Goal: Obtain resource: Download file/media

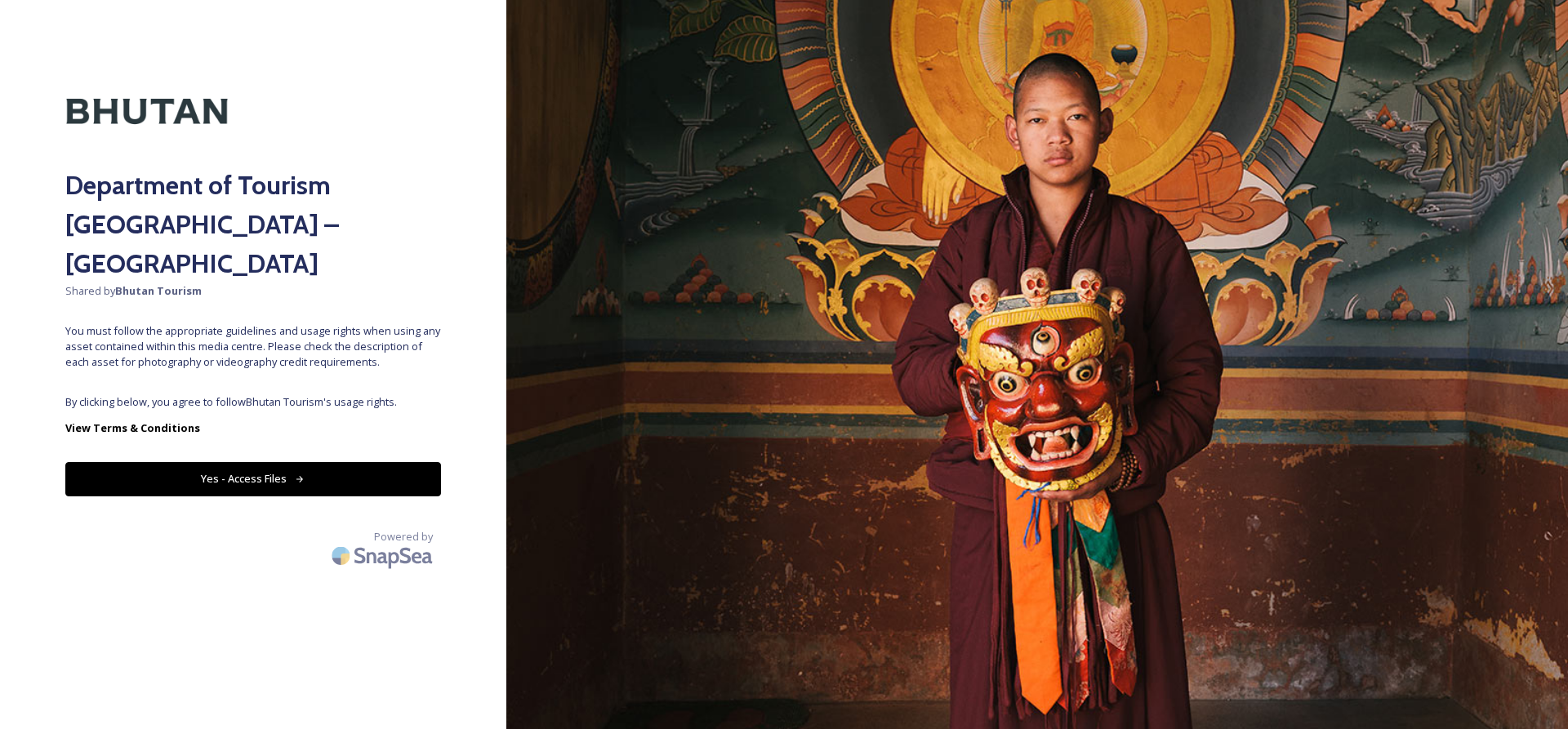
click at [379, 458] on div "Department of Tourism [GEOGRAPHIC_DATA] – Brand Centre Shared by Bhutan Tourism…" at bounding box center [253, 365] width 506 height 599
click at [379, 463] on button "Yes - Access Files" at bounding box center [253, 479] width 375 height 33
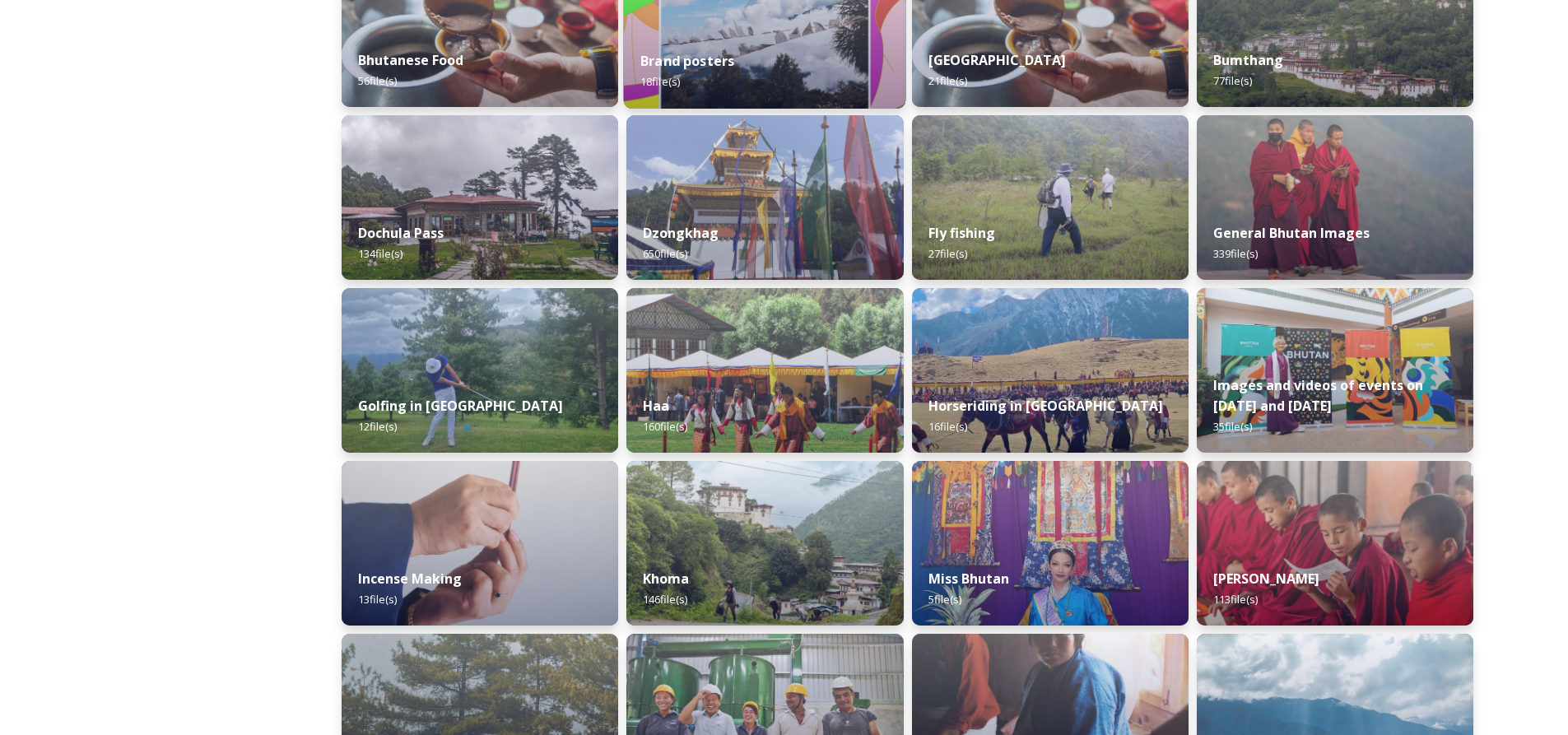
scroll to position [576, 0]
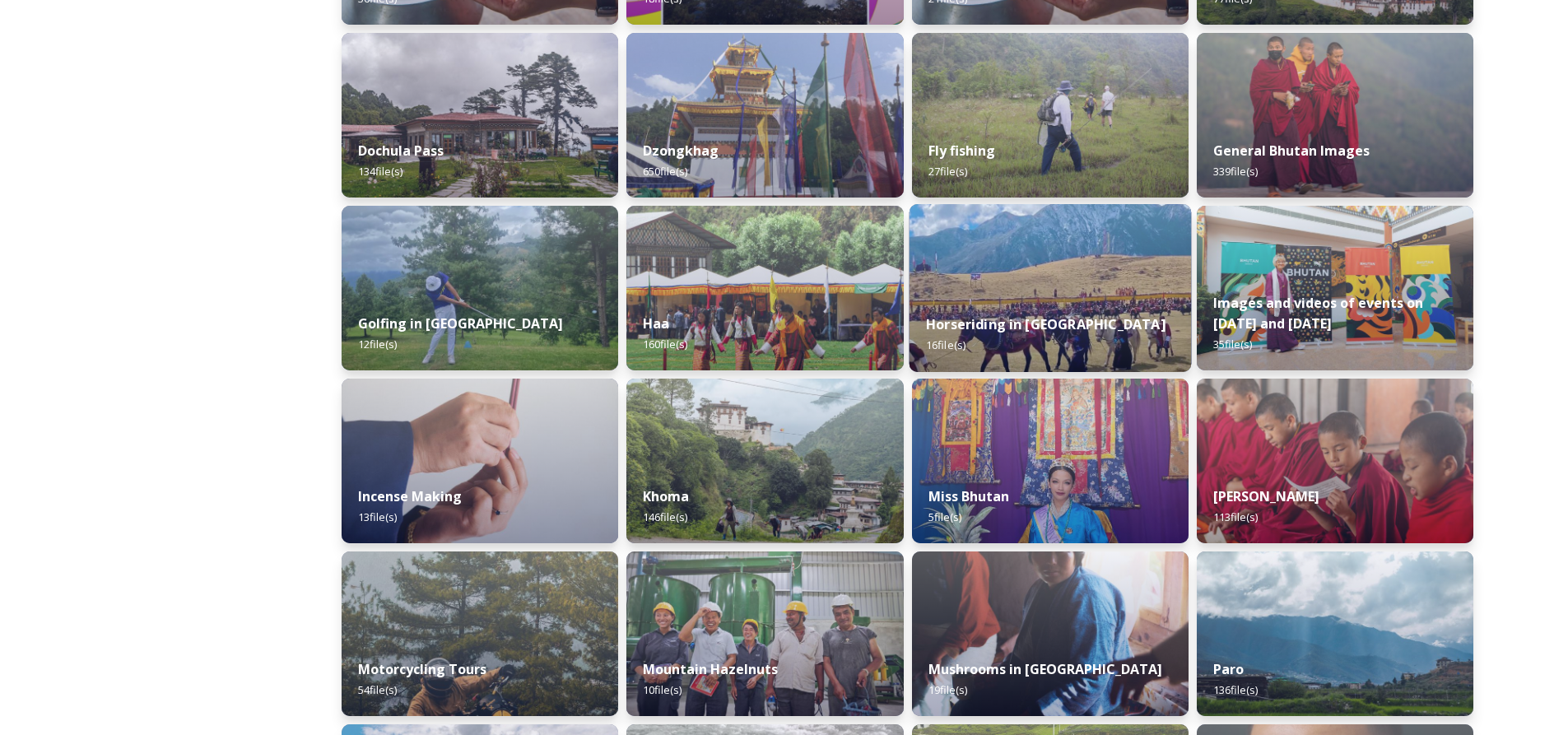
click at [1104, 271] on img at bounding box center [1050, 289] width 283 height 168
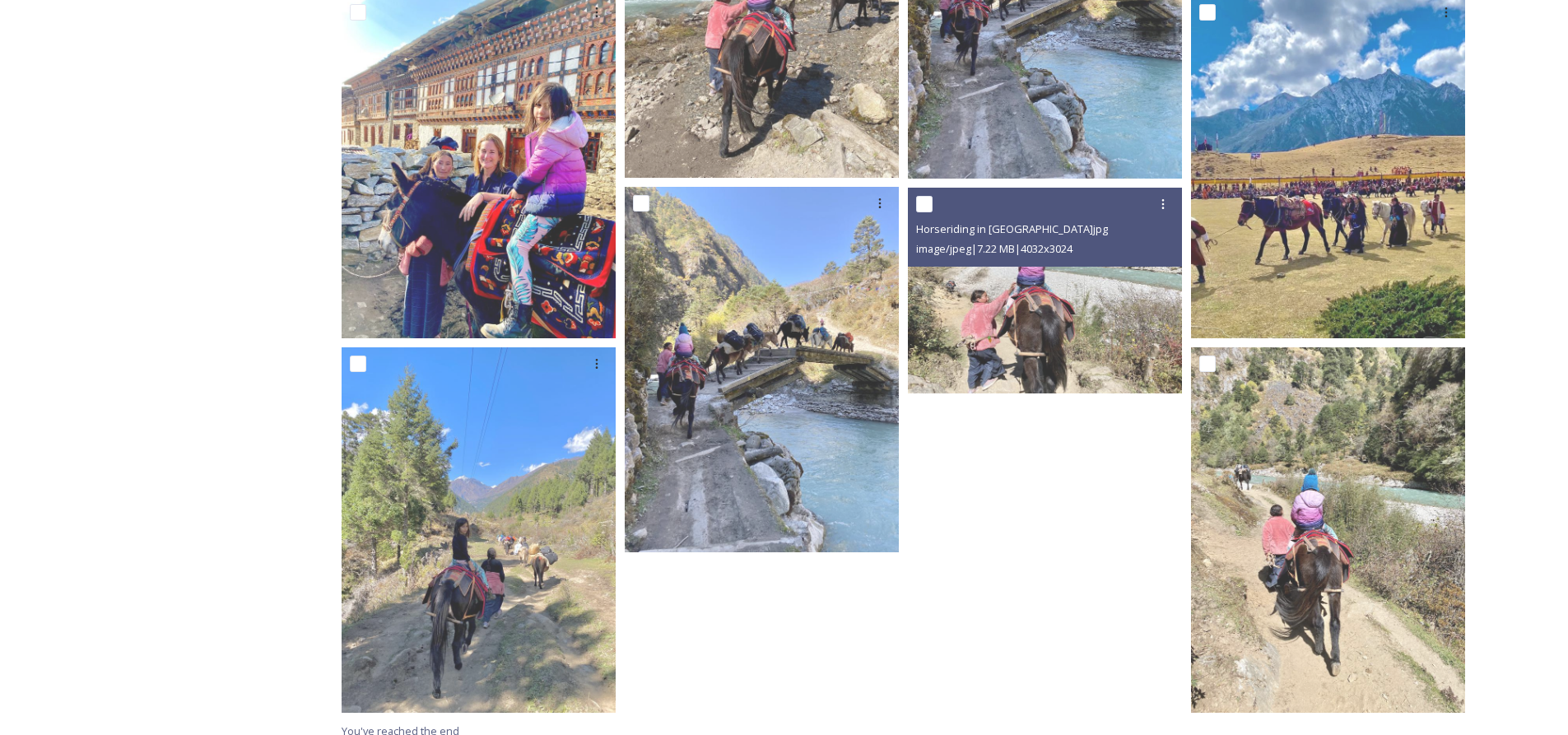
scroll to position [919, 0]
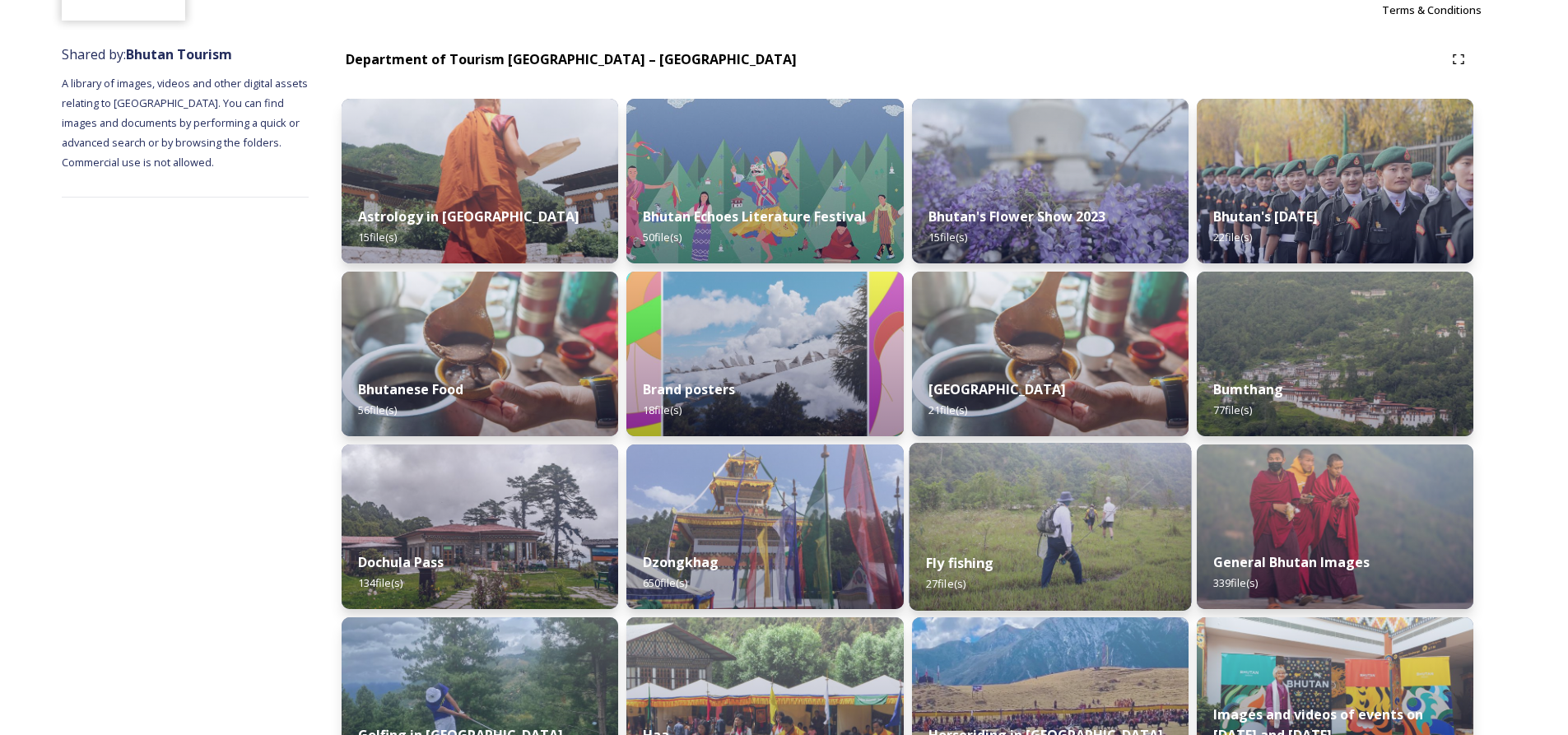
scroll to position [401, 0]
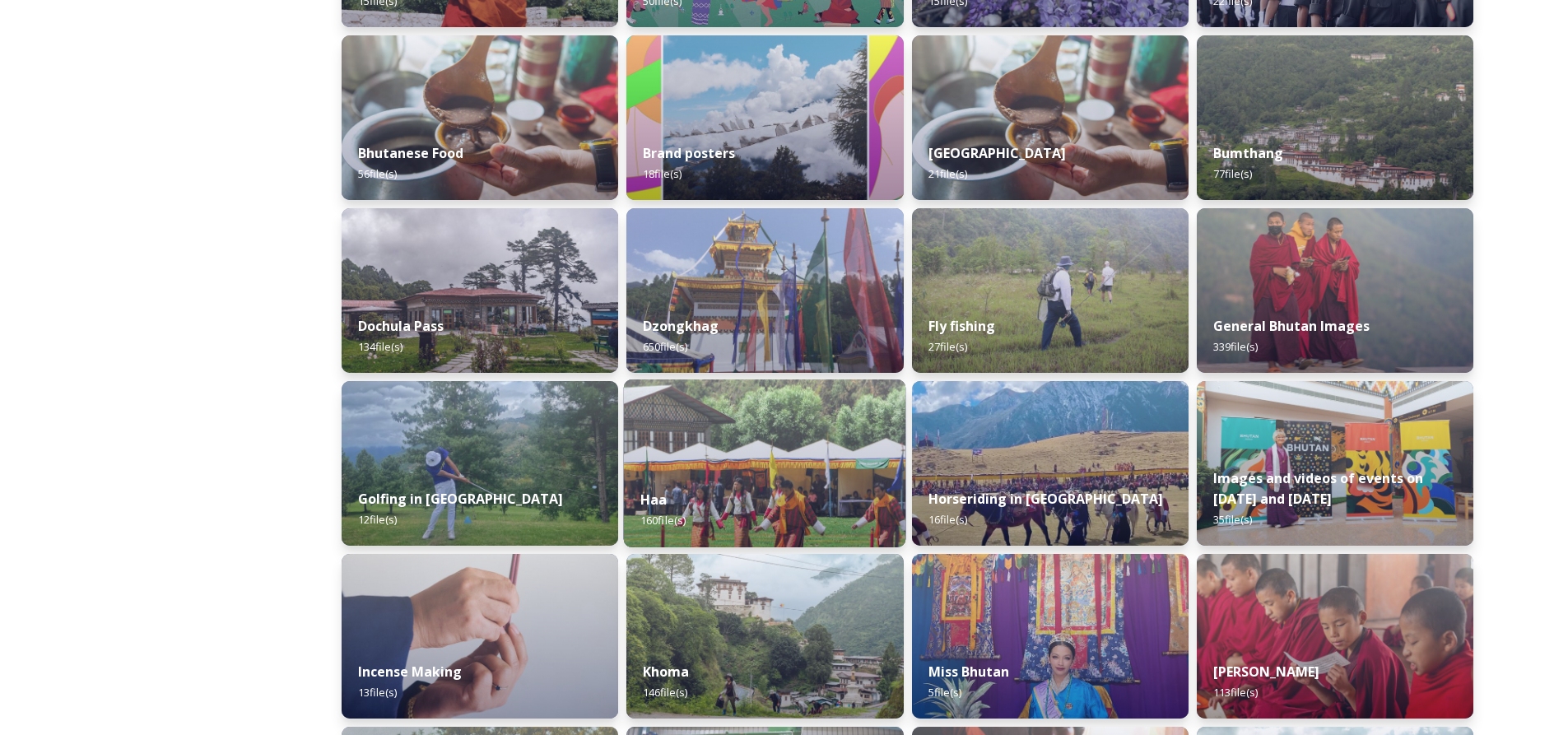
click at [744, 463] on img at bounding box center [765, 464] width 283 height 168
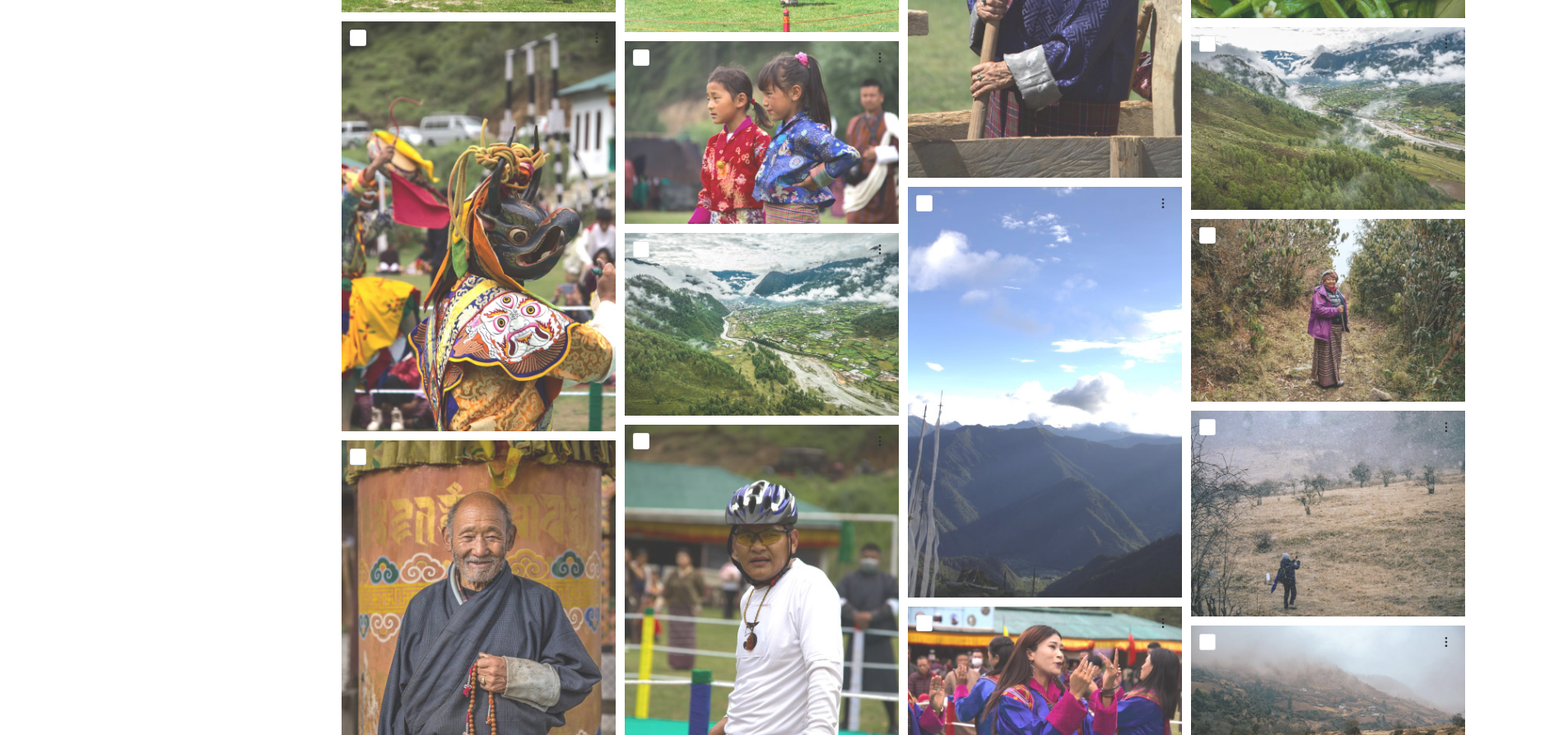
scroll to position [1565, 0]
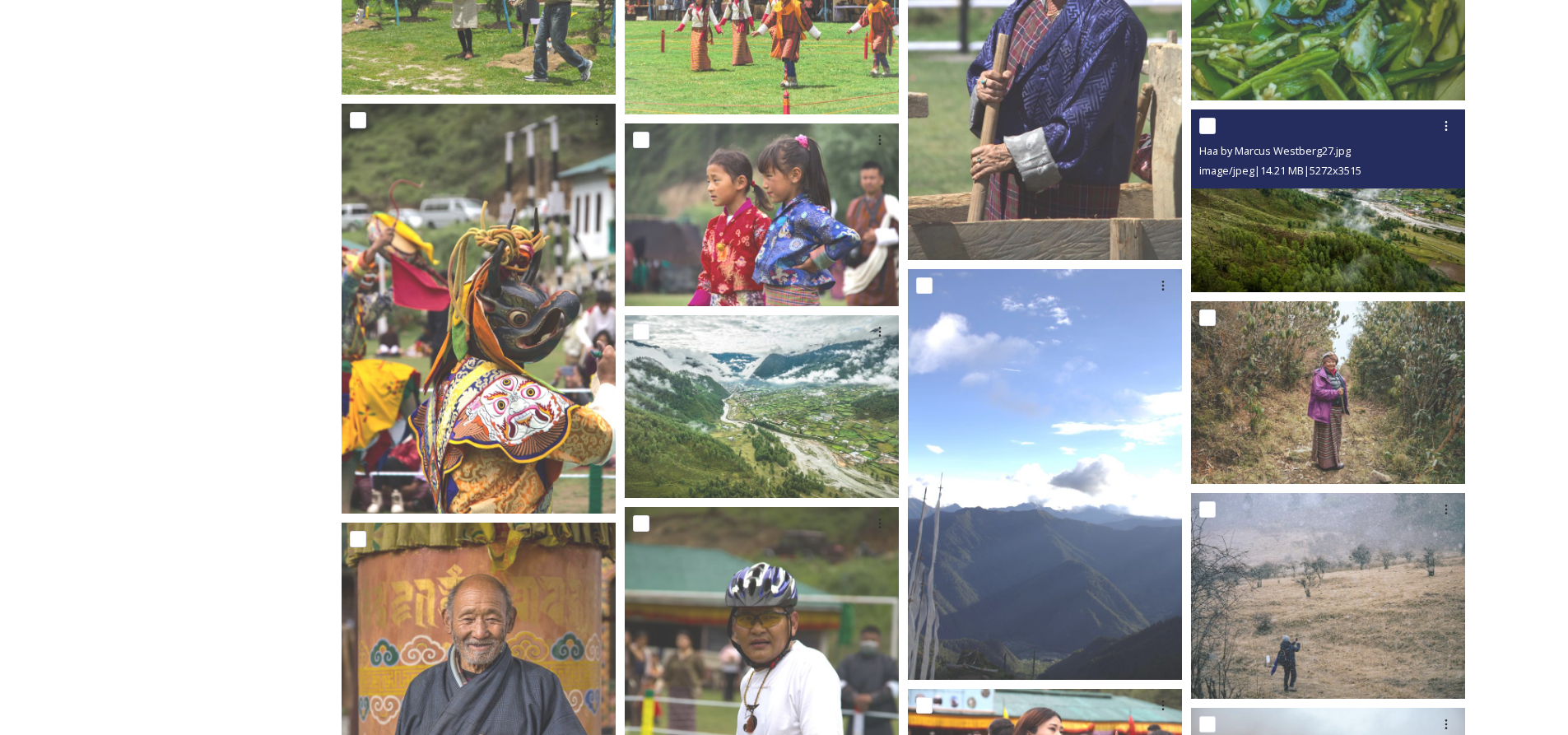
click at [1371, 249] on img at bounding box center [1328, 201] width 274 height 183
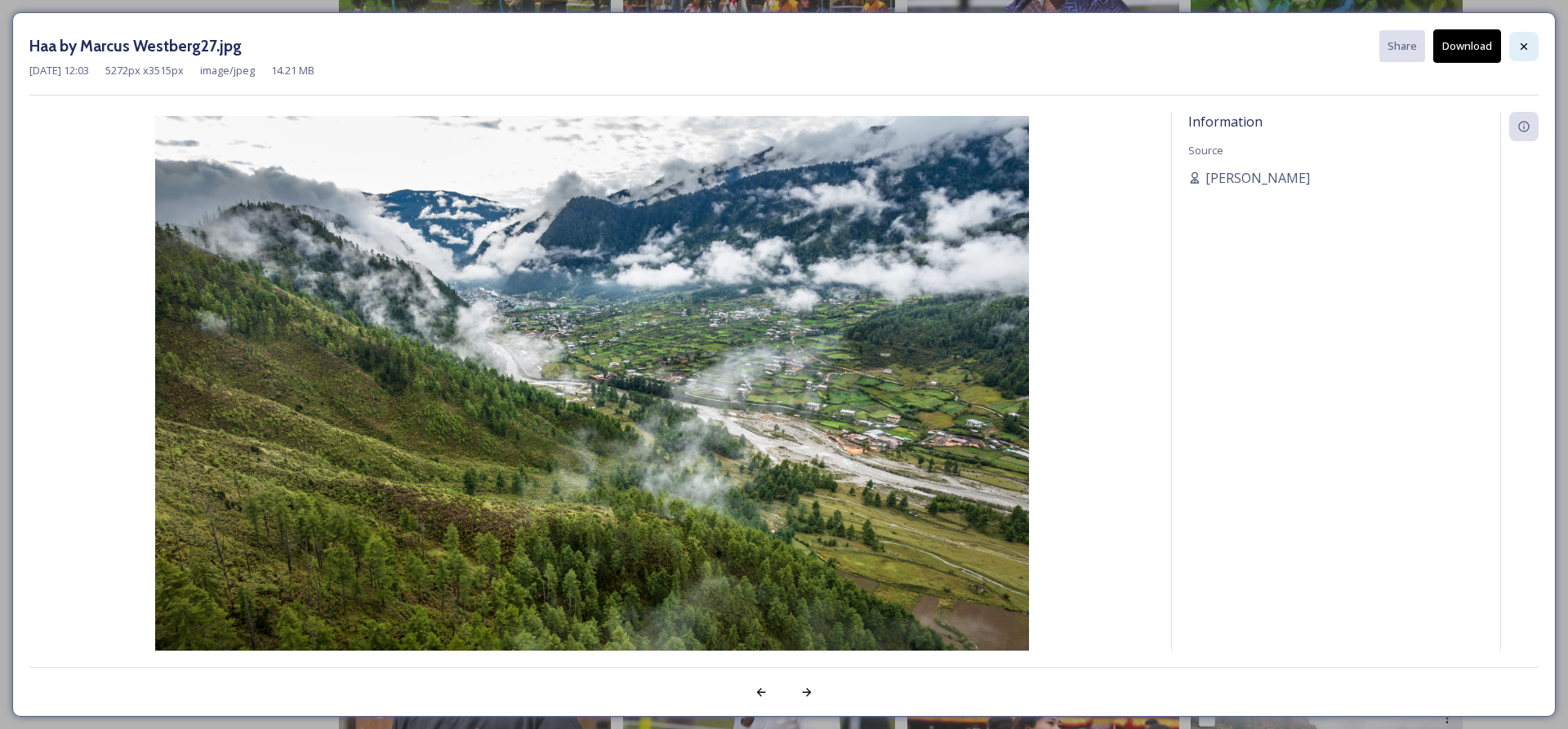
click at [1532, 46] on div at bounding box center [1523, 46] width 29 height 29
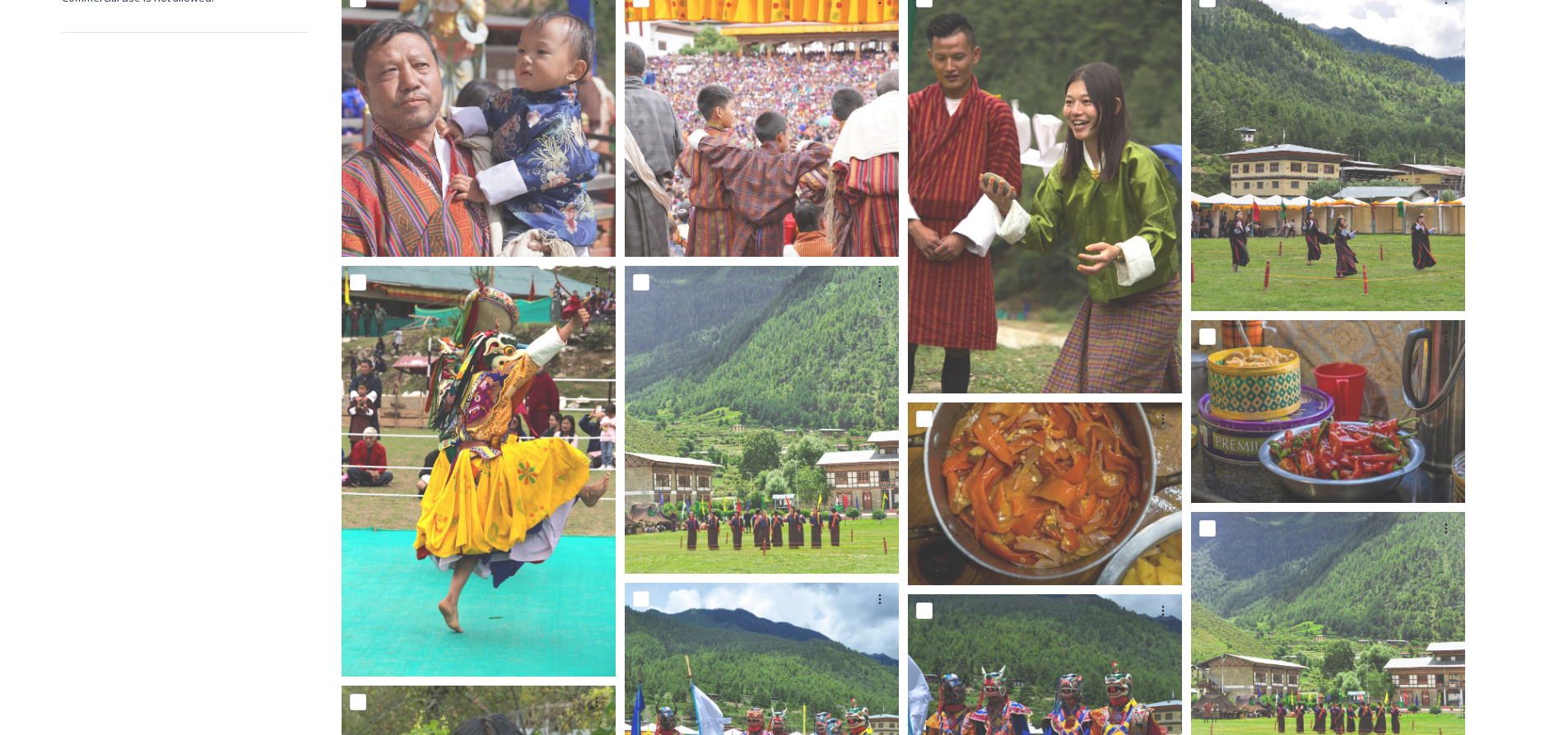
scroll to position [0, 0]
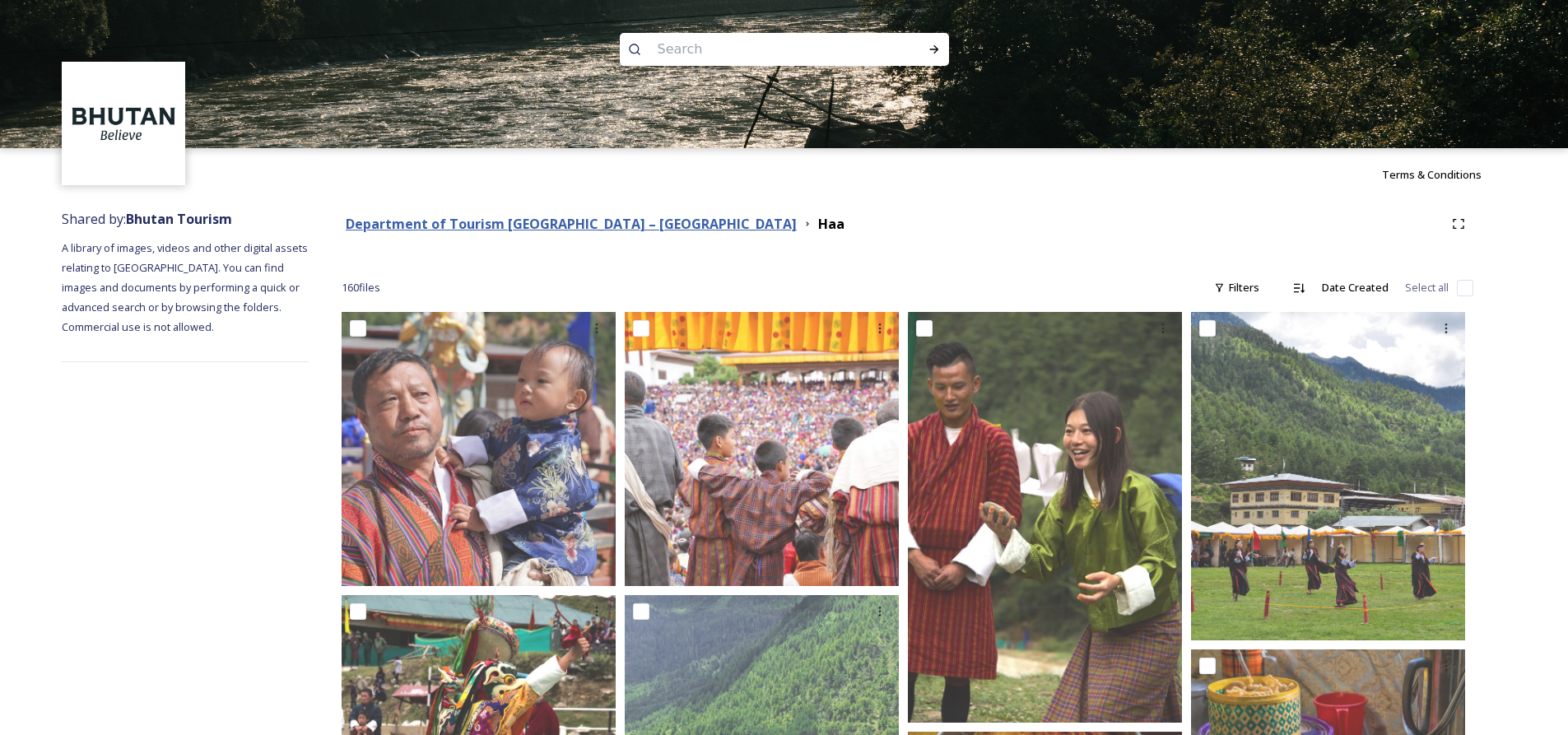
click at [473, 228] on strong "Department of Tourism [GEOGRAPHIC_DATA] – [GEOGRAPHIC_DATA]" at bounding box center [571, 224] width 451 height 18
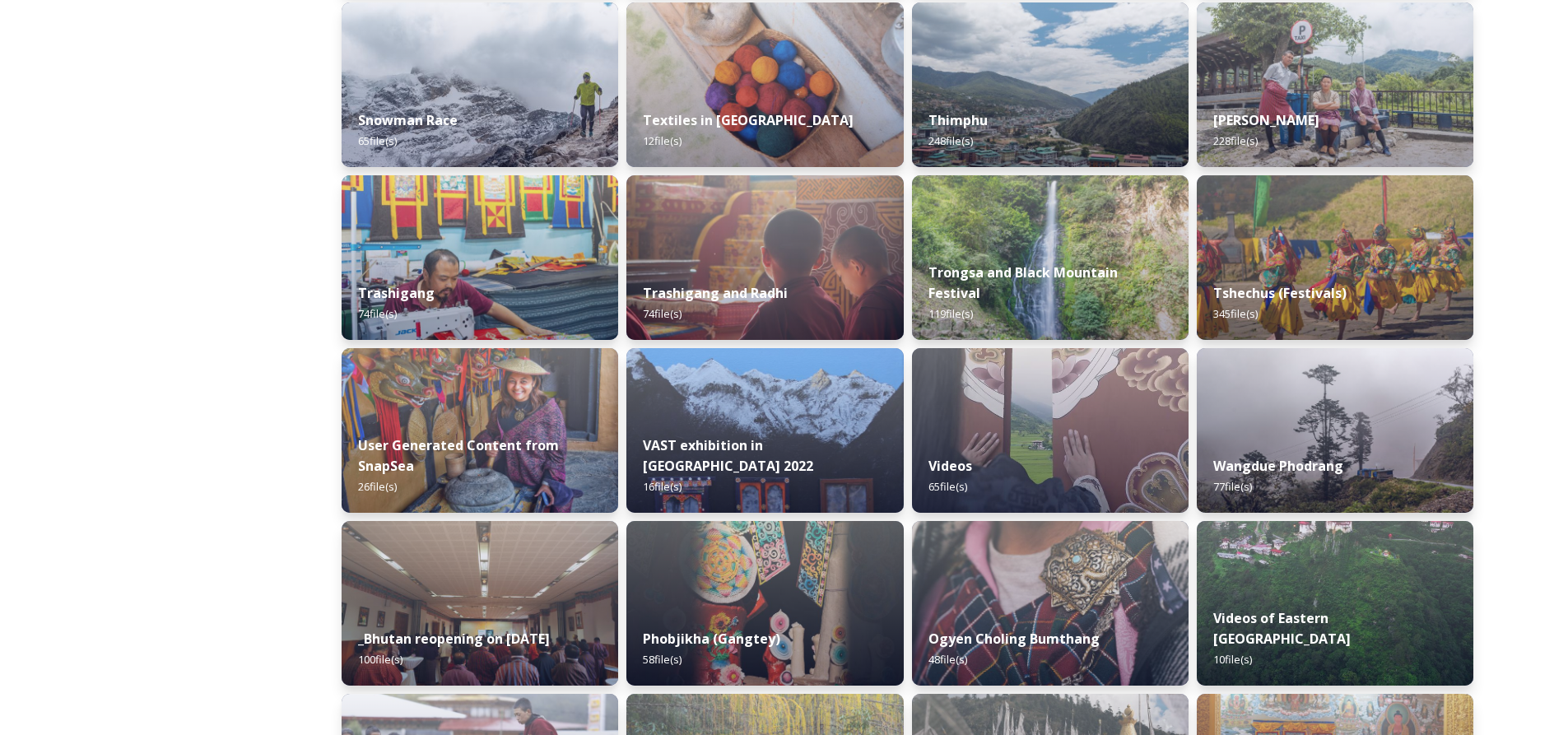
scroll to position [1307, 0]
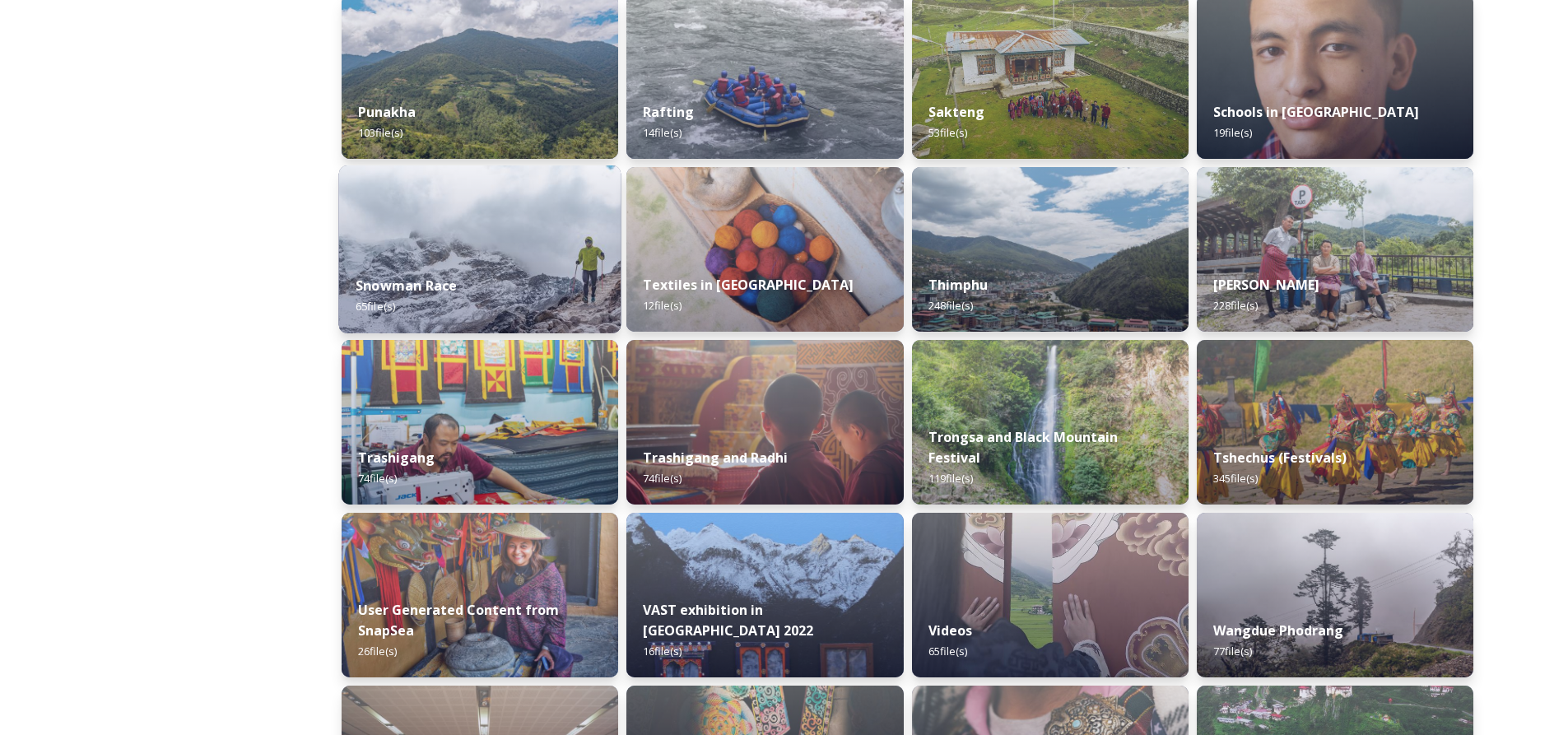
click at [472, 319] on div "Snowman Race 65 file(s)" at bounding box center [481, 296] width 283 height 75
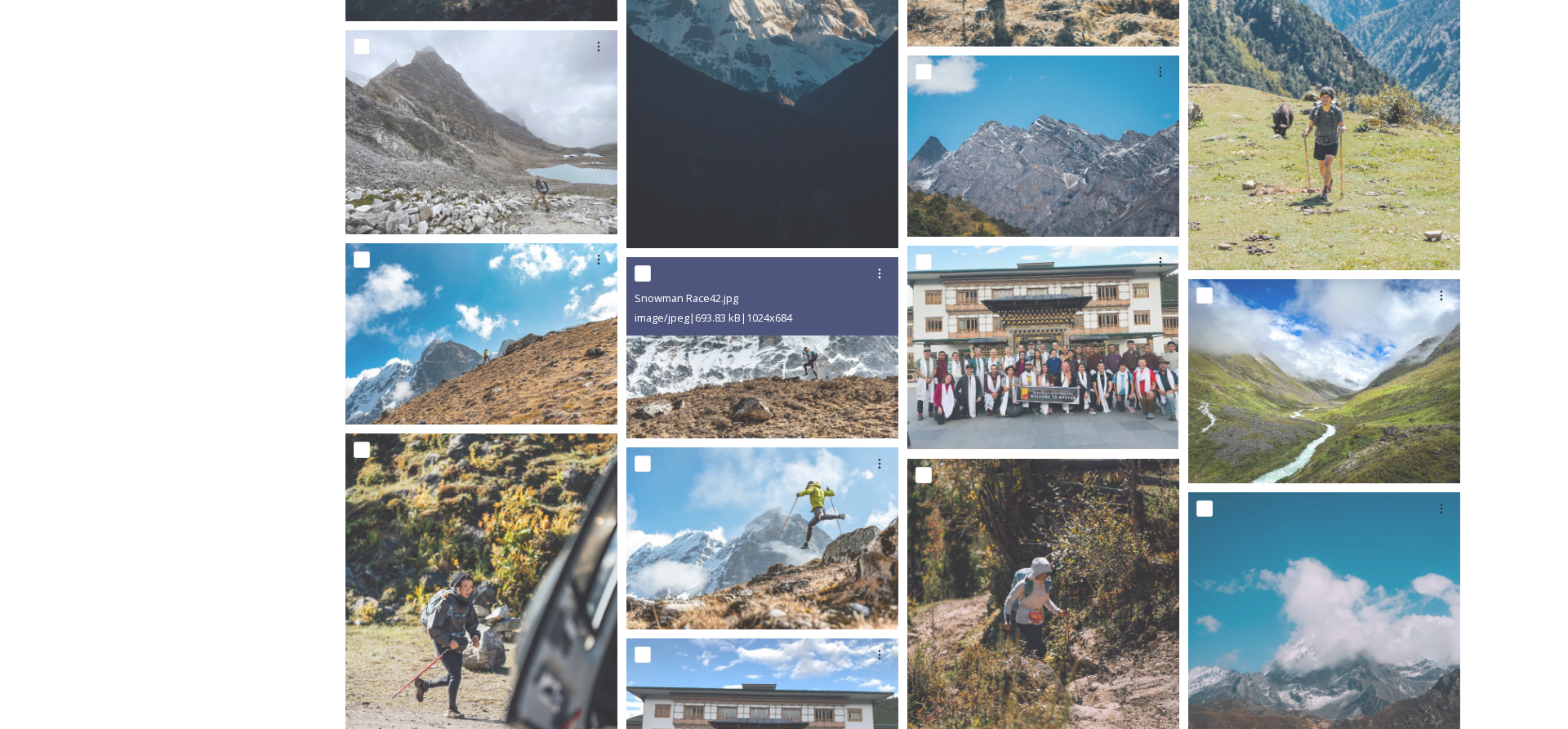
scroll to position [2205, 0]
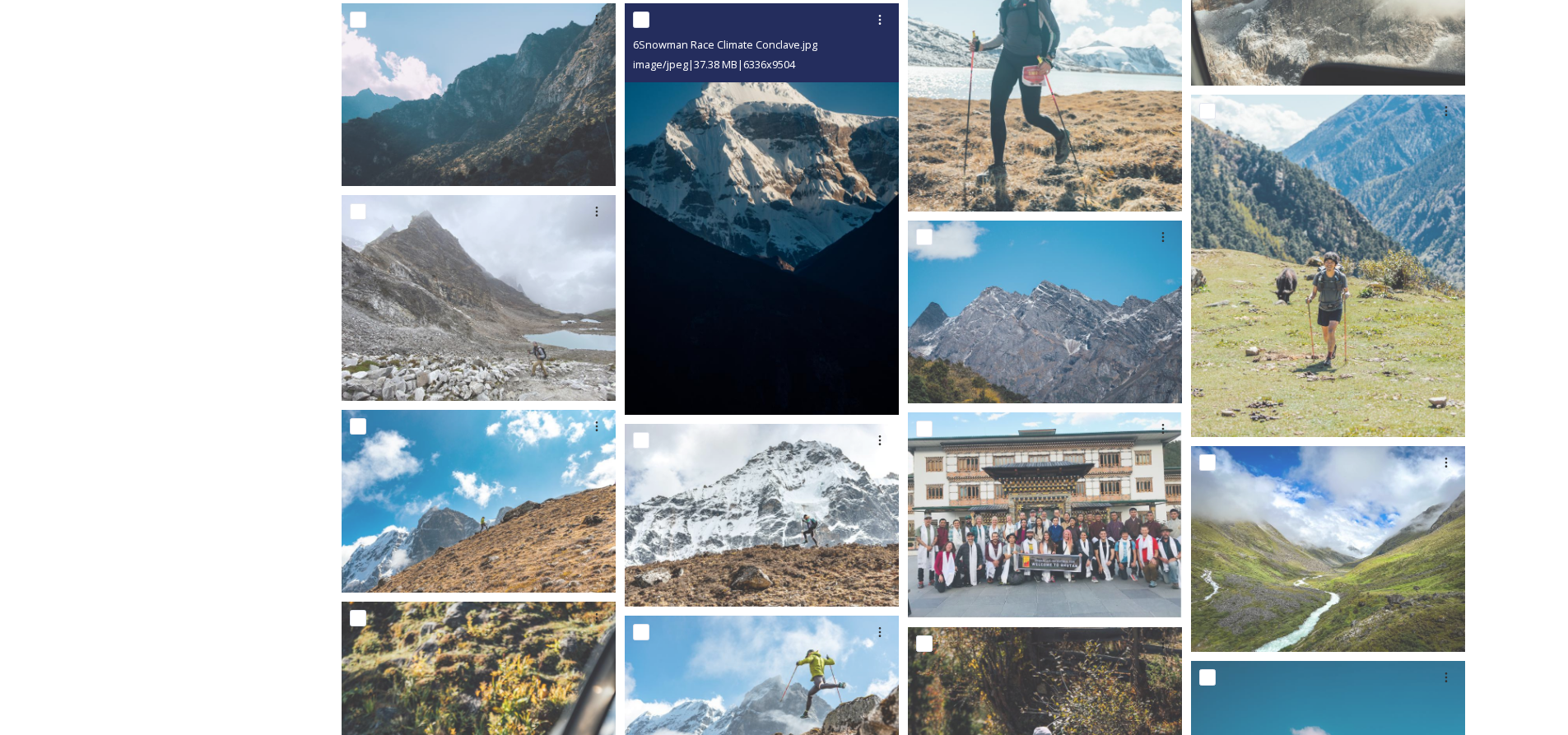
click at [794, 313] on img at bounding box center [762, 208] width 274 height 412
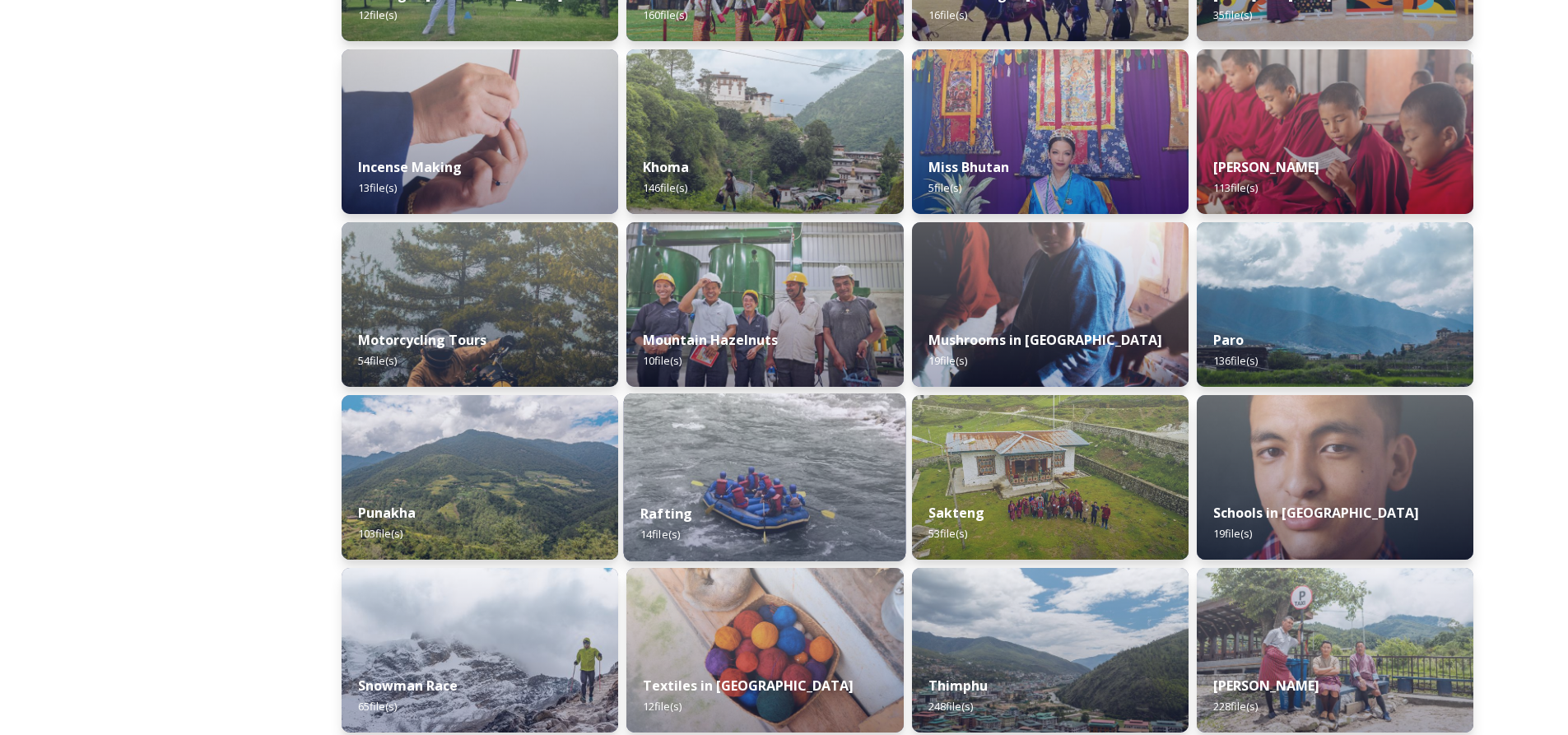
scroll to position [1318, 0]
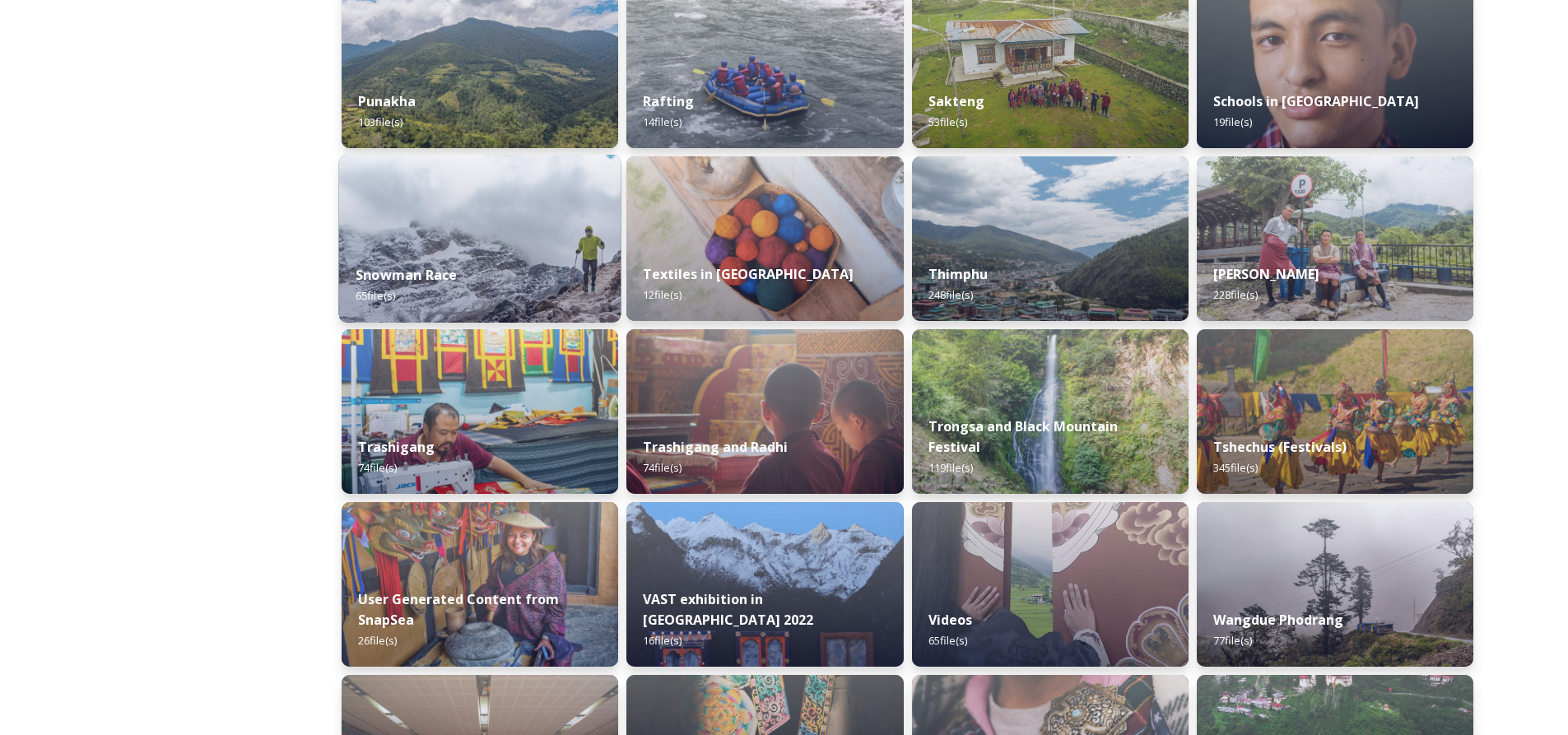
click at [490, 205] on img at bounding box center [481, 239] width 283 height 168
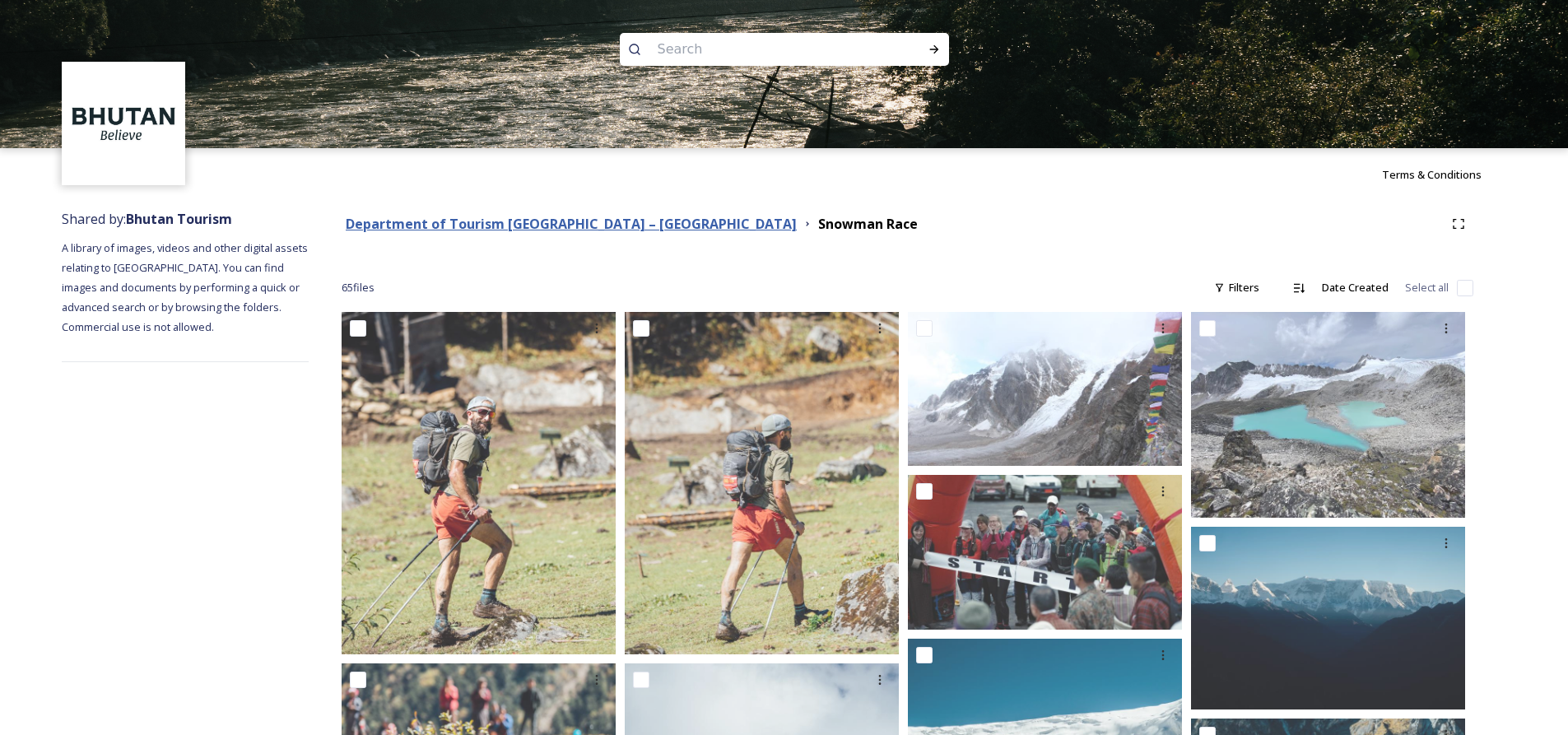
click at [496, 221] on strong "Department of Tourism [GEOGRAPHIC_DATA] – [GEOGRAPHIC_DATA]" at bounding box center [571, 224] width 451 height 18
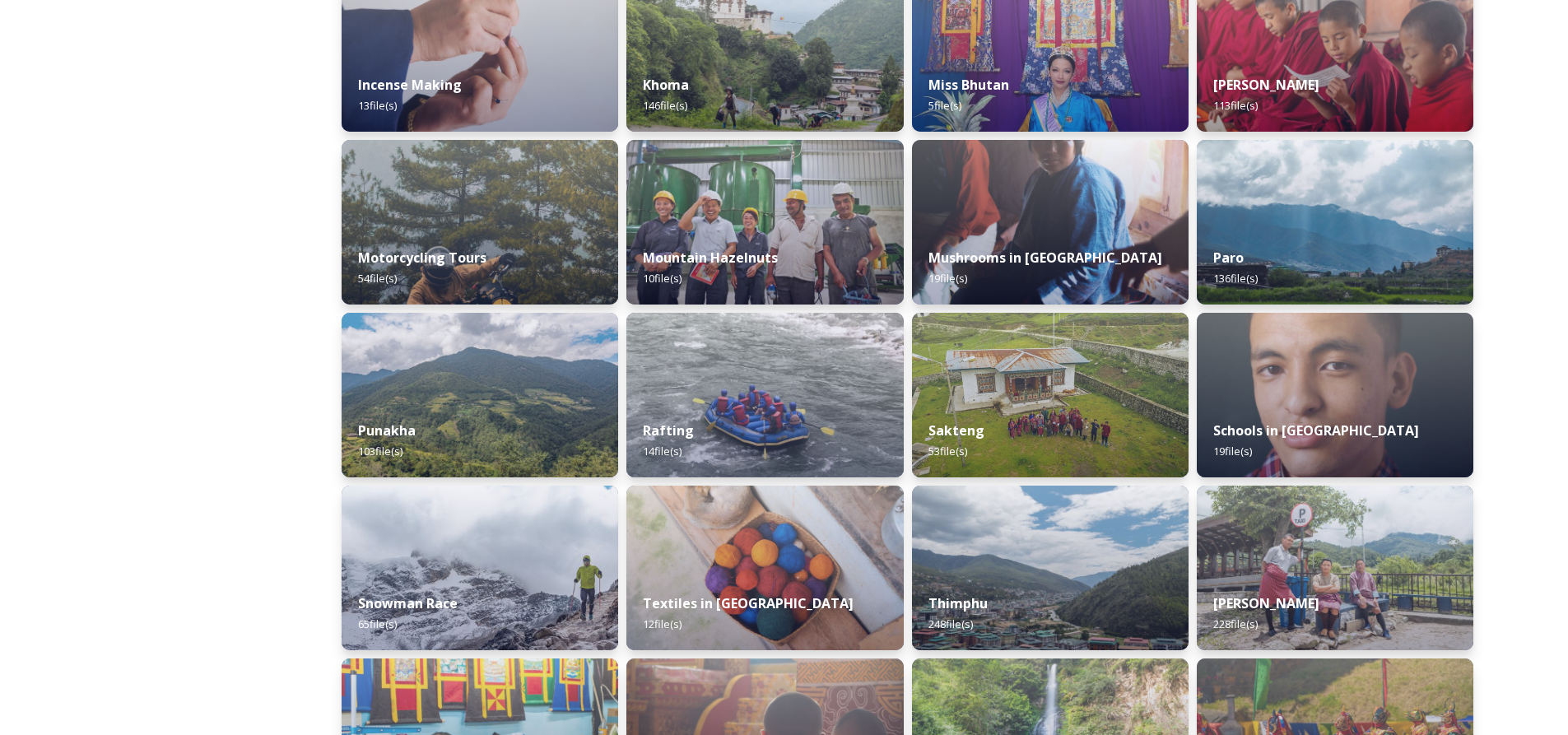
scroll to position [1153, 0]
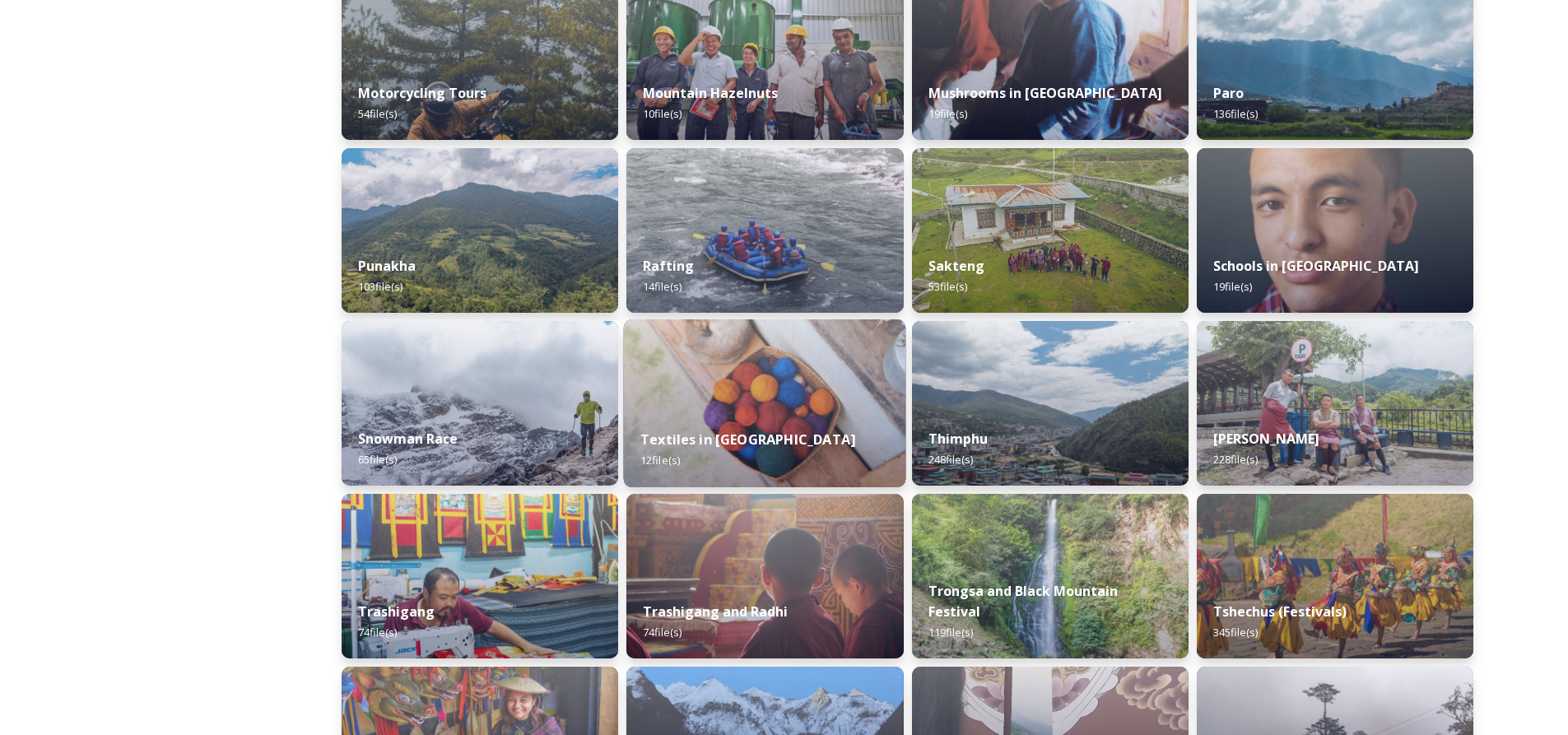
click at [772, 404] on img at bounding box center [765, 403] width 283 height 168
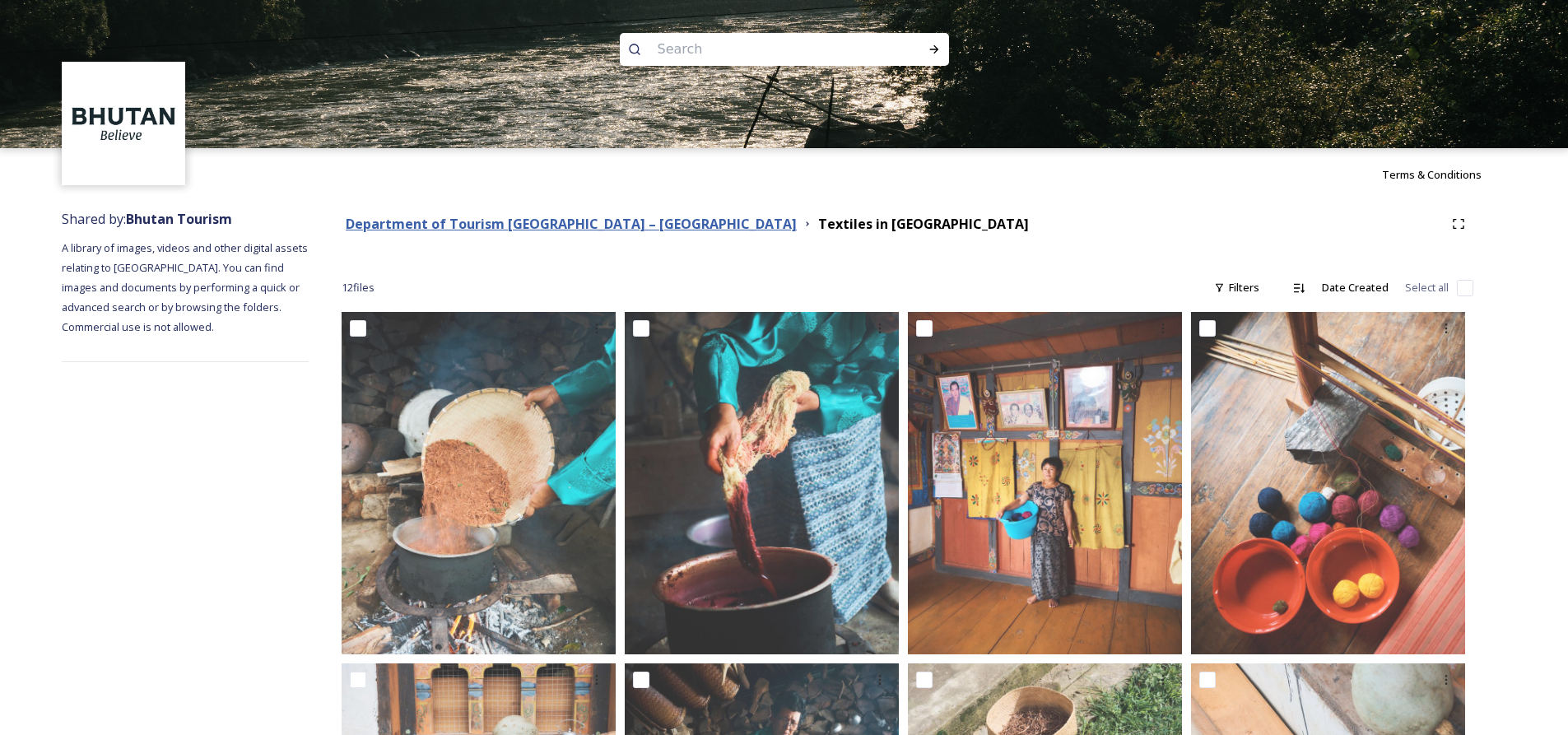
click at [505, 216] on strong "Department of Tourism [GEOGRAPHIC_DATA] – [GEOGRAPHIC_DATA]" at bounding box center [571, 224] width 451 height 18
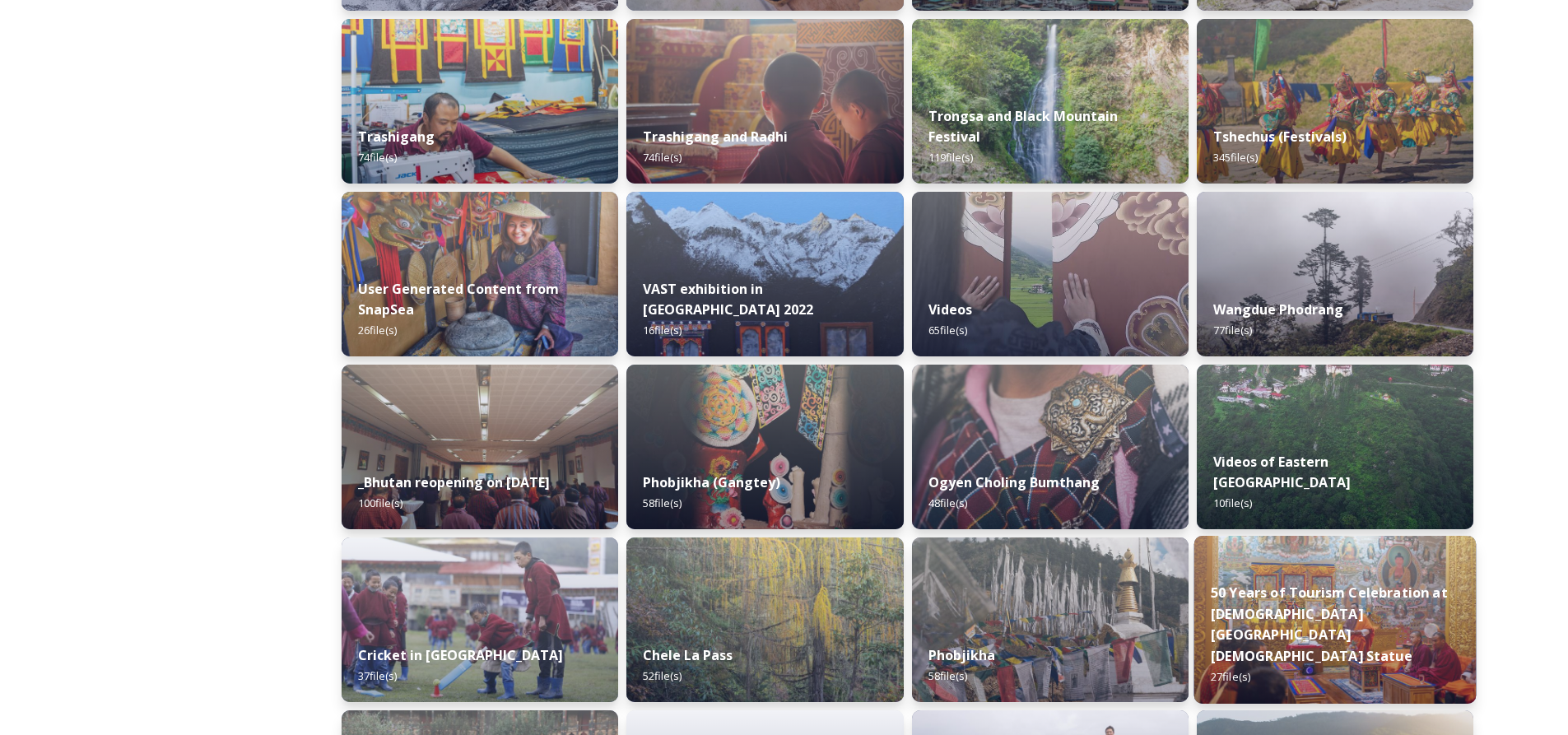
scroll to position [1546, 0]
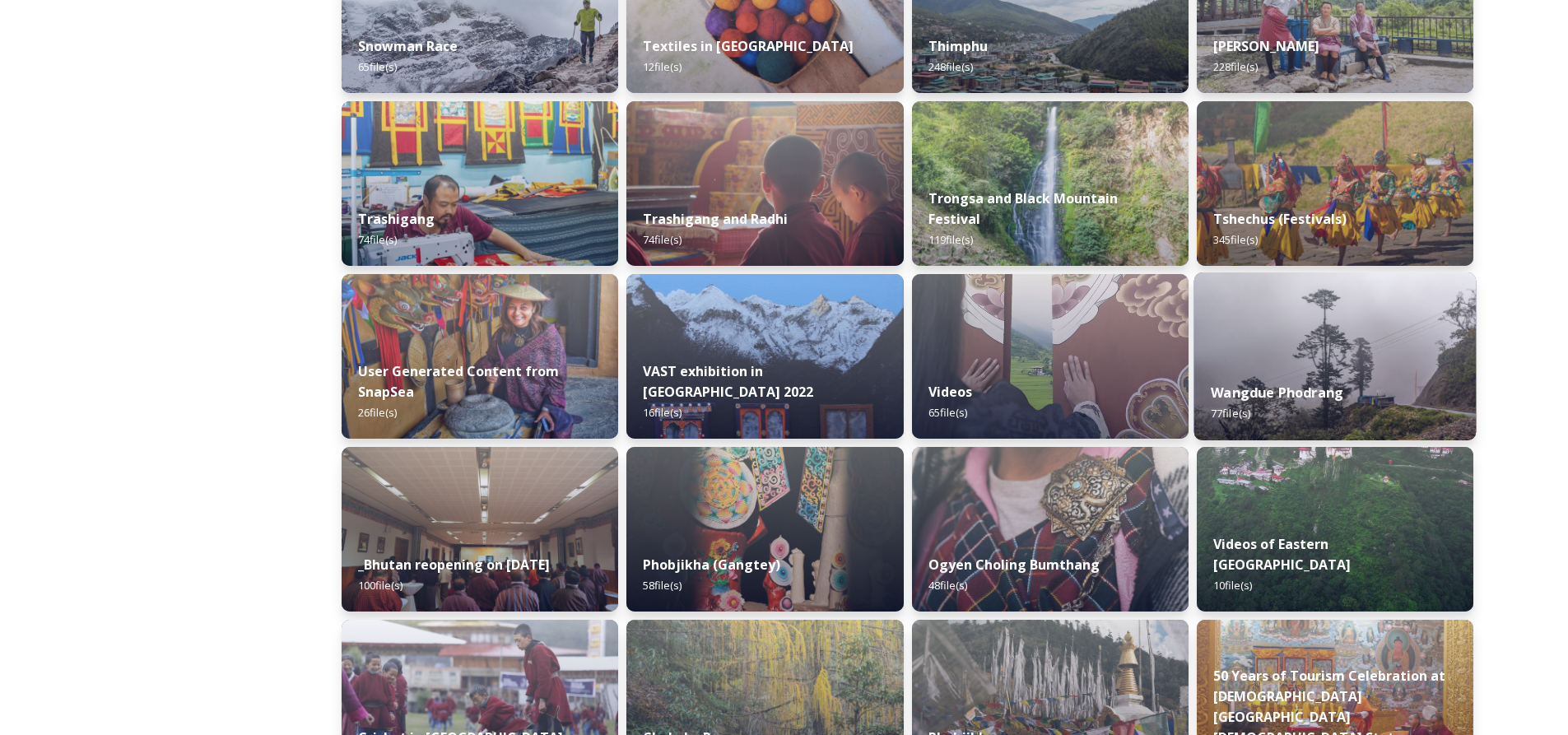
click at [1254, 360] on img at bounding box center [1335, 357] width 283 height 168
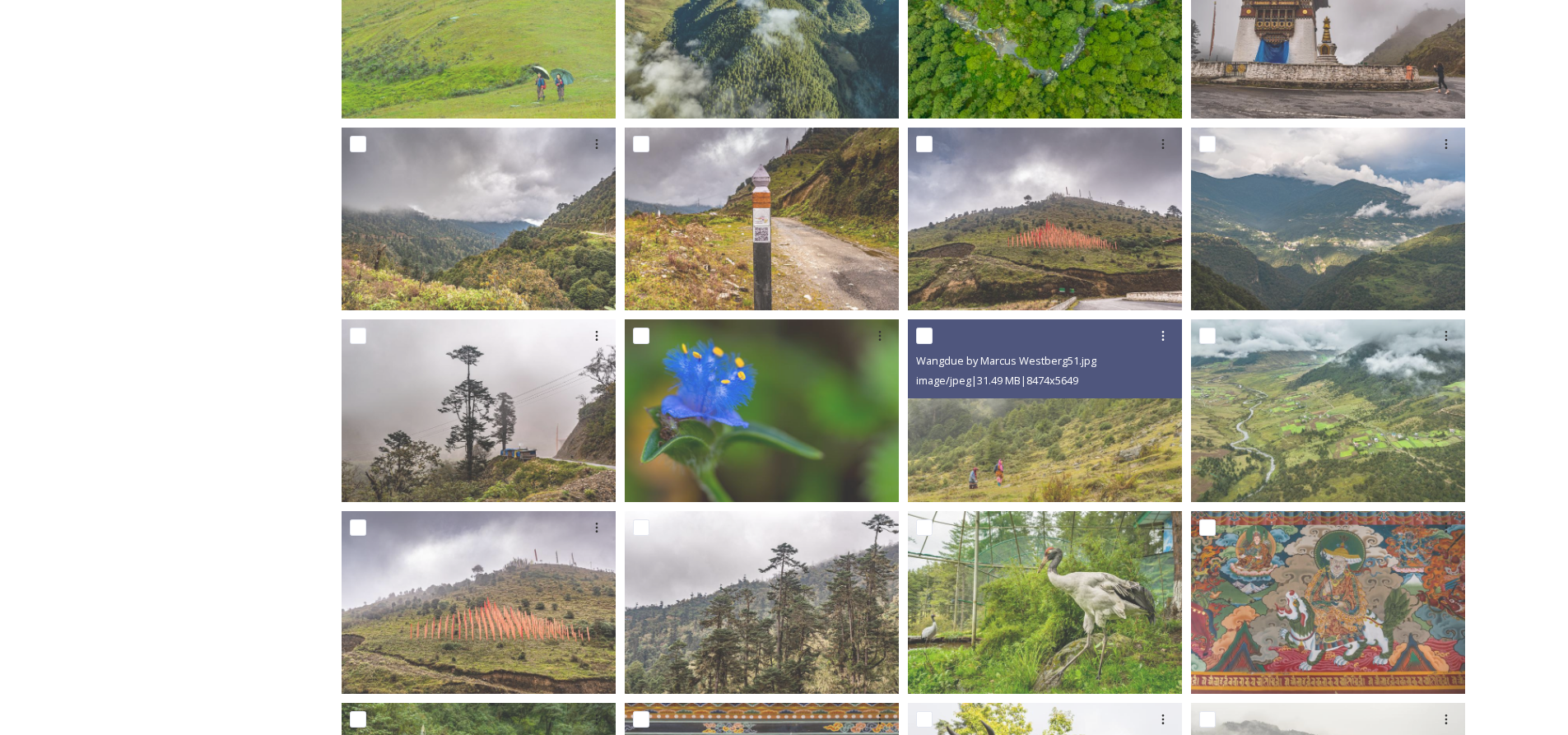
scroll to position [211, 0]
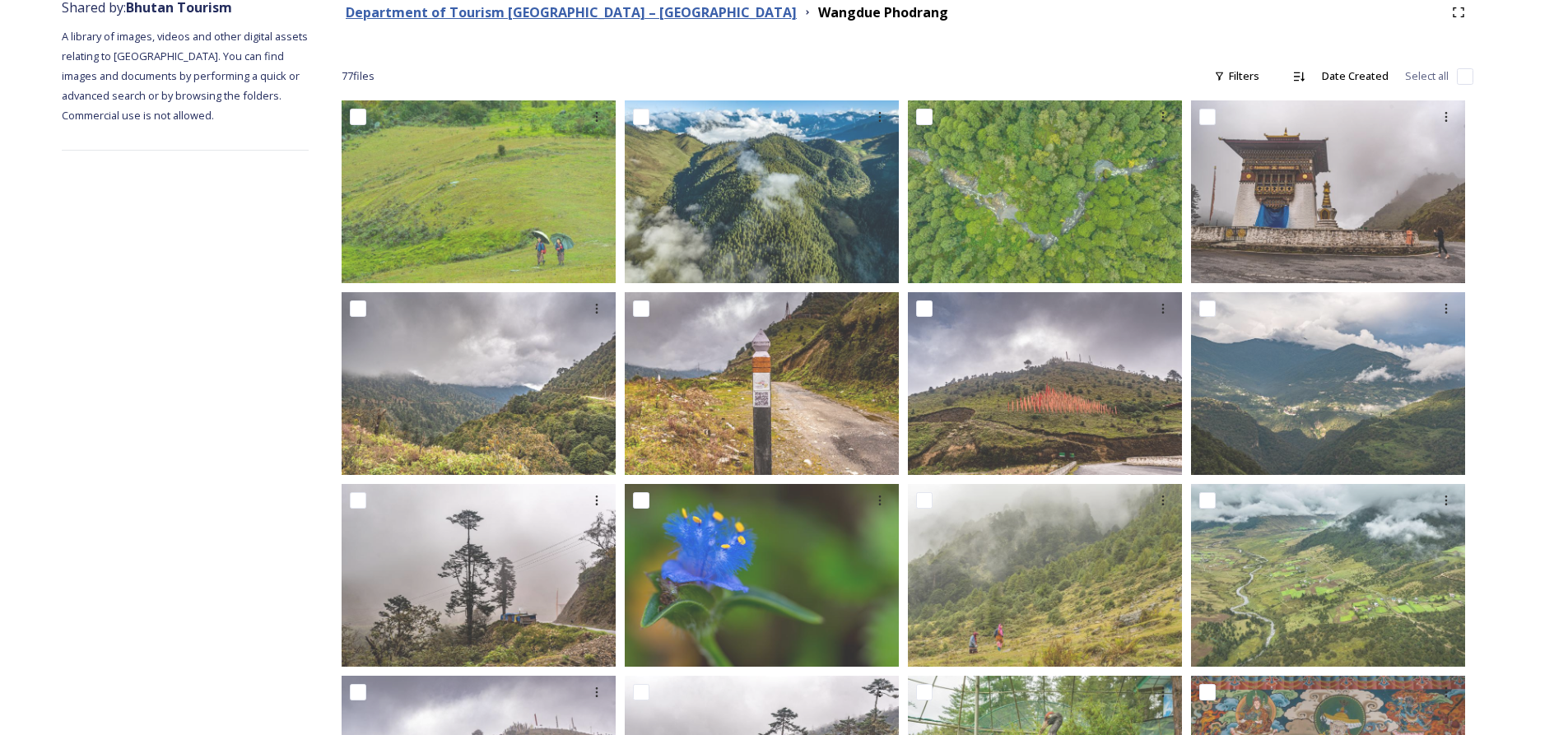
click at [569, 9] on strong "Department of Tourism [GEOGRAPHIC_DATA] – [GEOGRAPHIC_DATA]" at bounding box center [571, 11] width 451 height 18
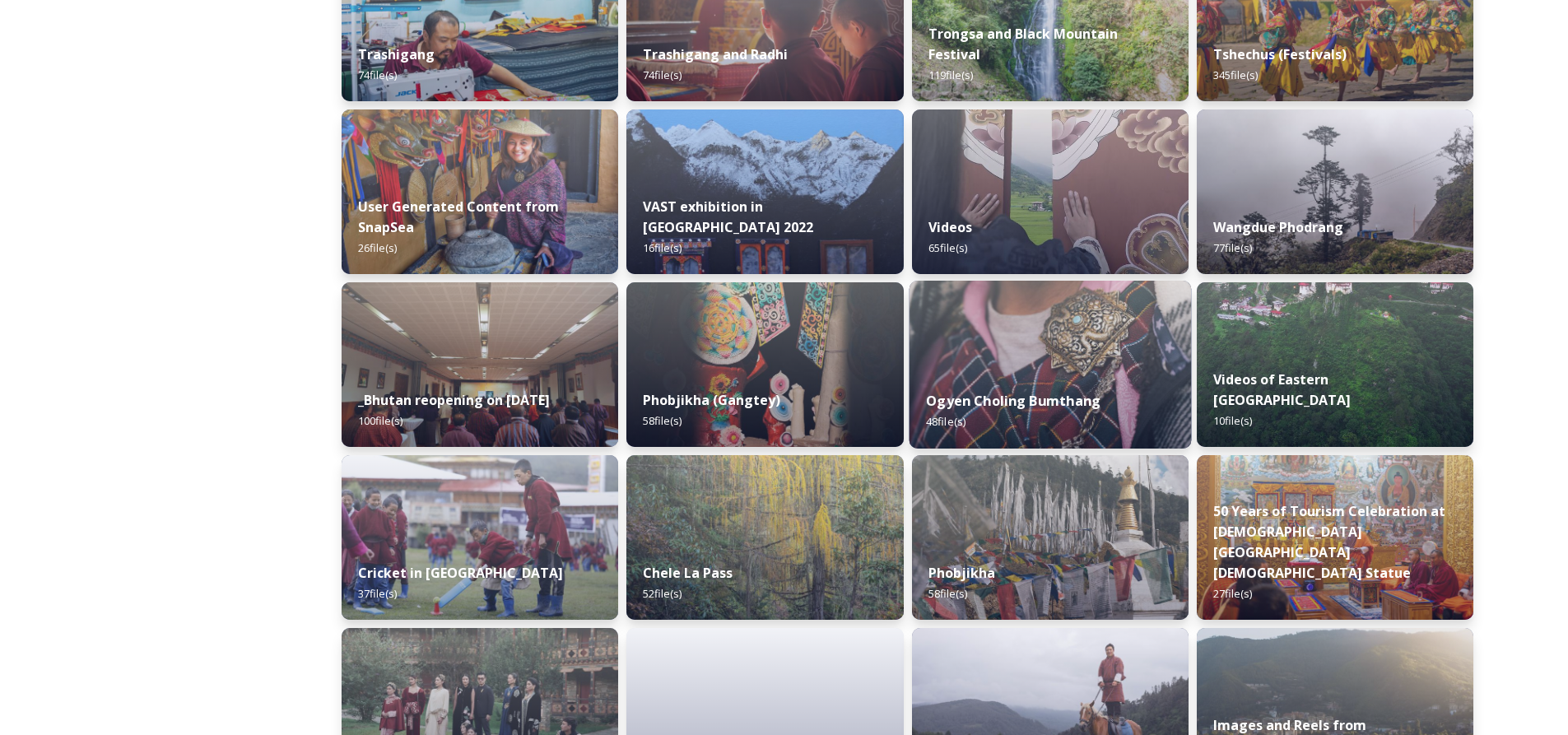
scroll to position [1628, 0]
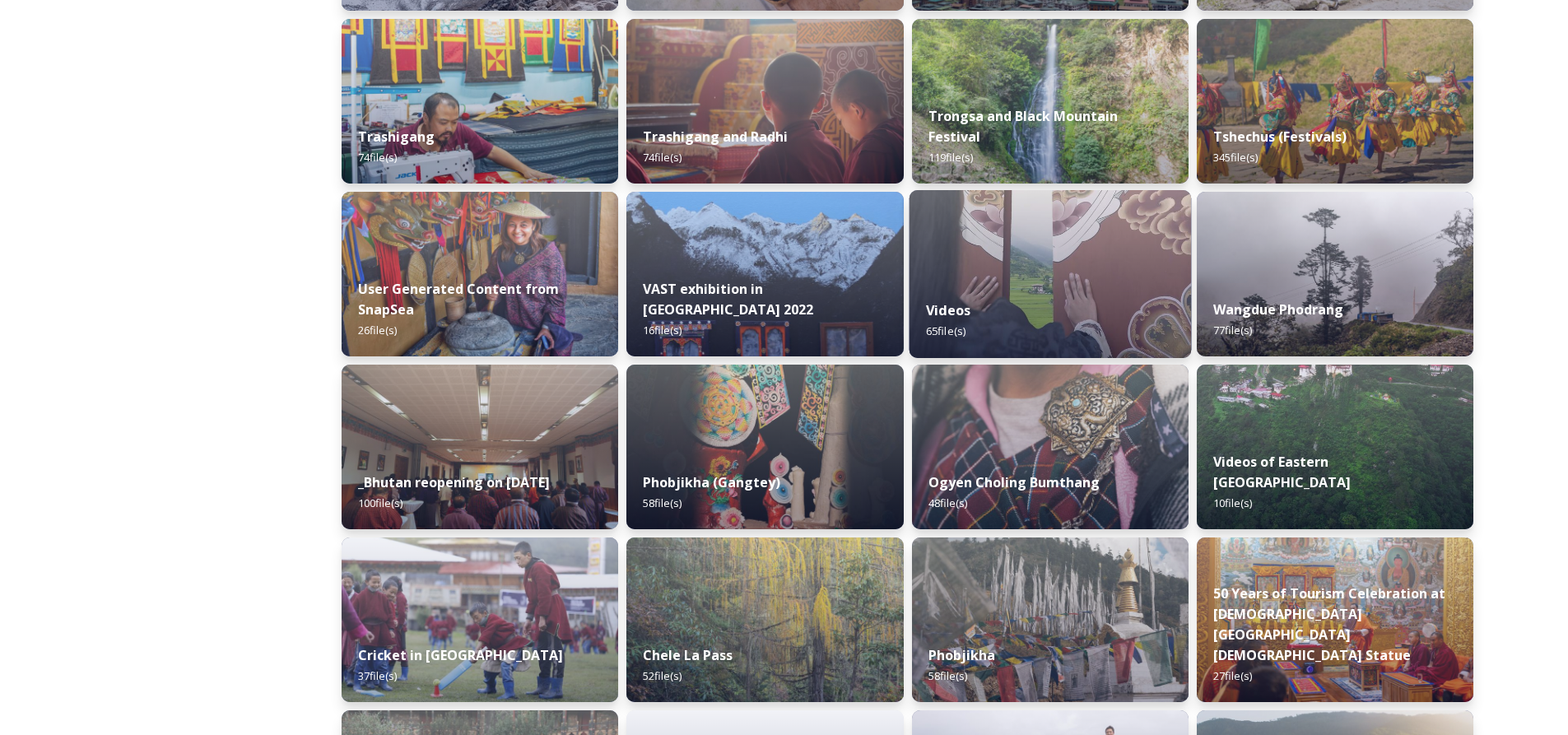
click at [1057, 265] on img at bounding box center [1050, 274] width 283 height 168
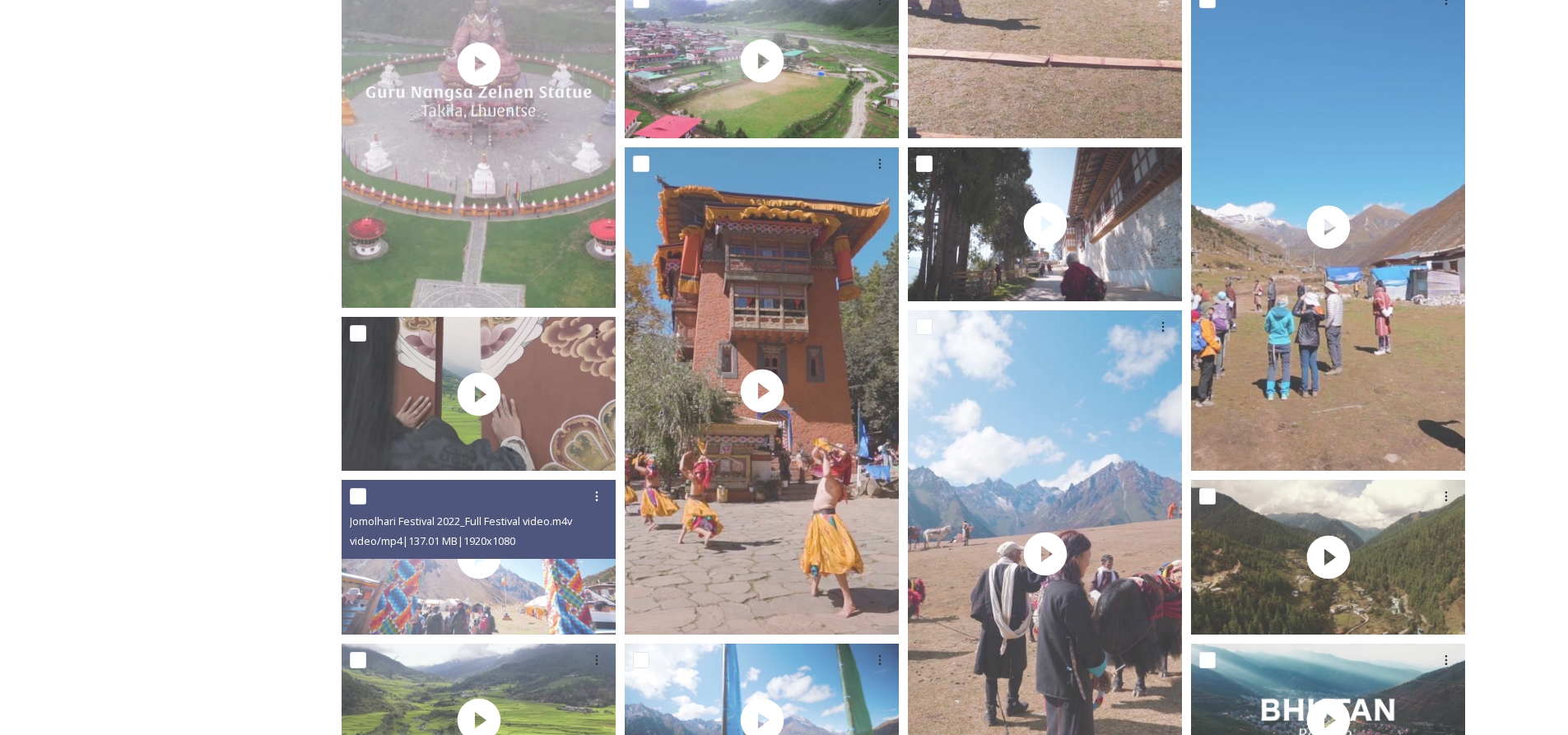
scroll to position [659, 0]
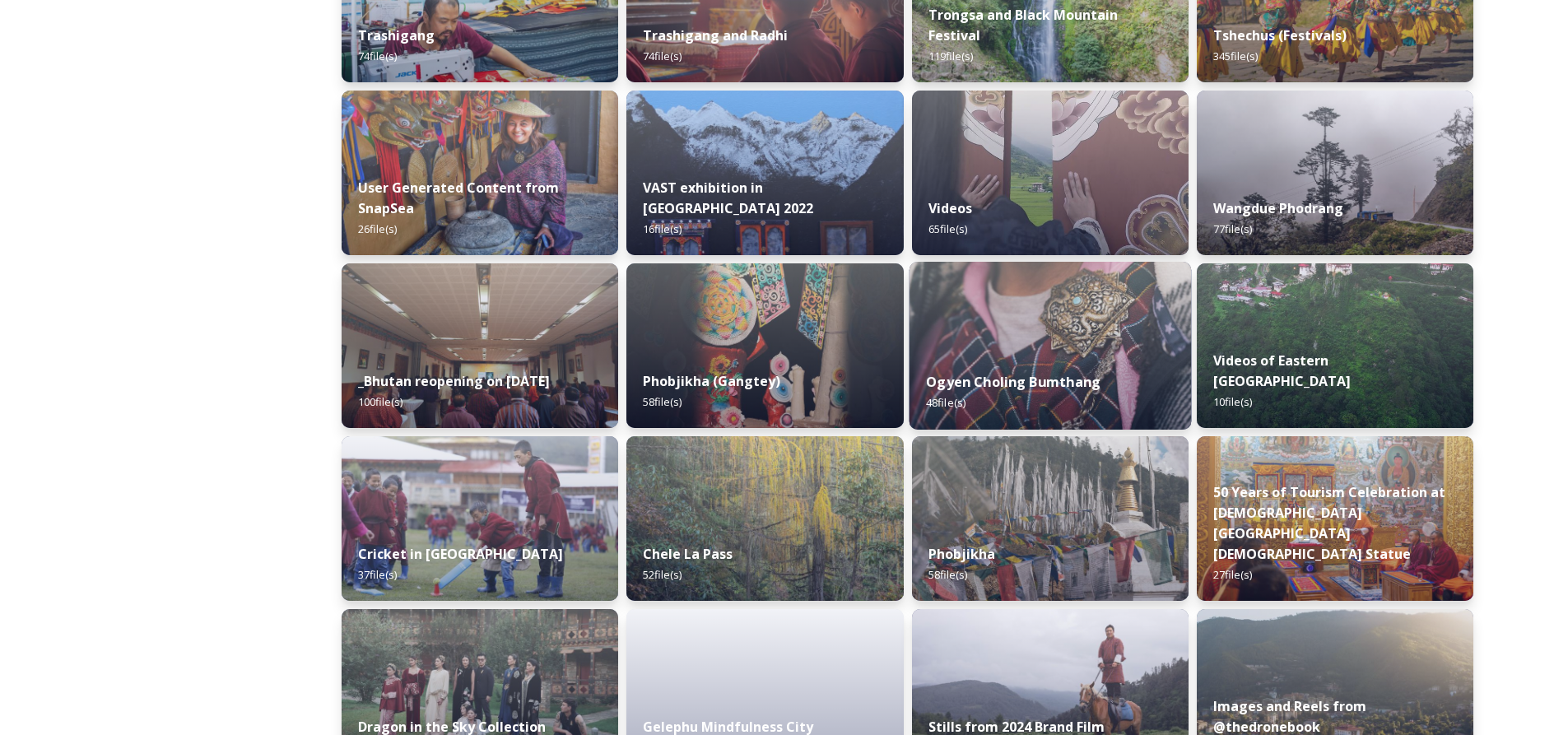
scroll to position [1812, 0]
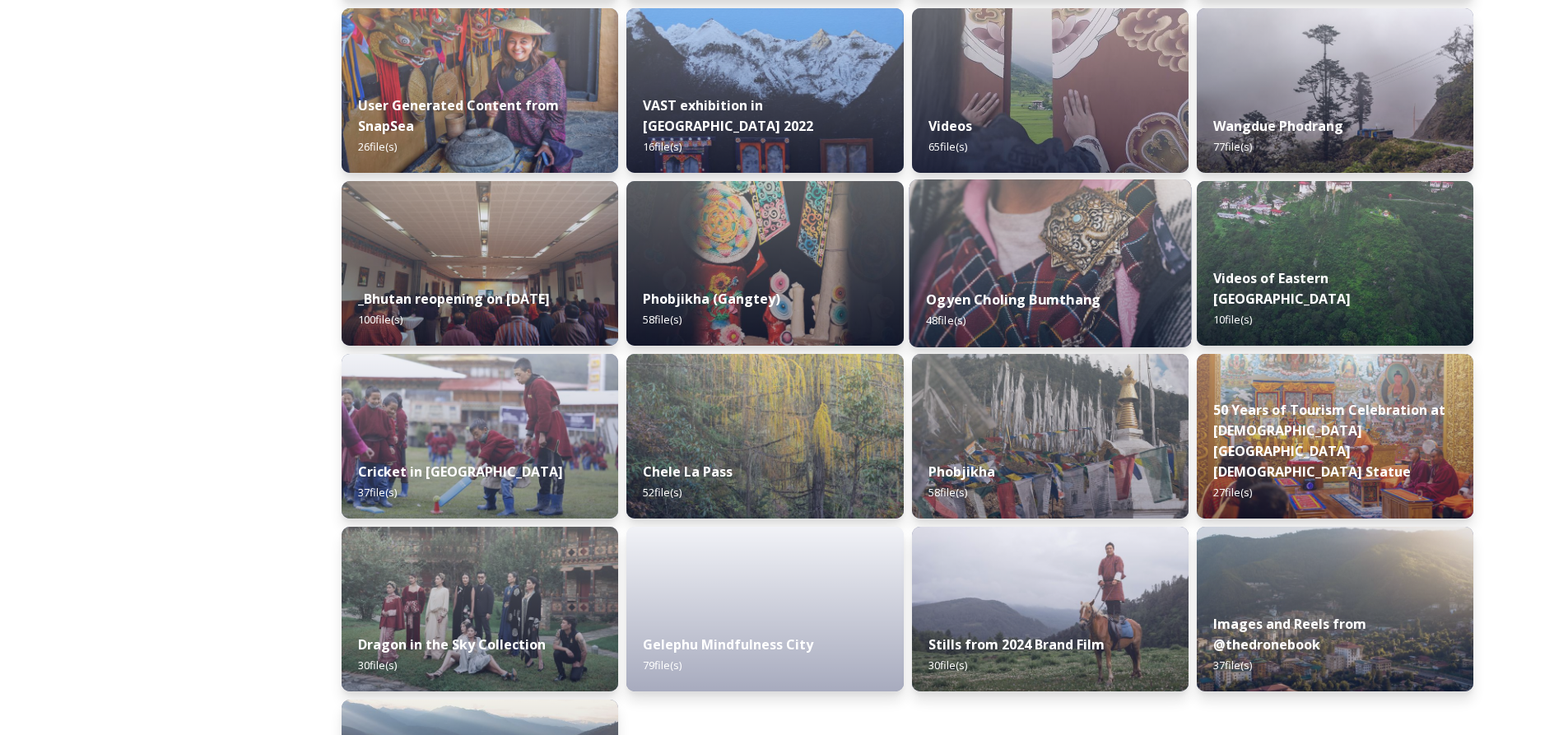
click at [1099, 300] on div "Ogyen Choling Bumthang 48 file(s)" at bounding box center [1050, 310] width 283 height 75
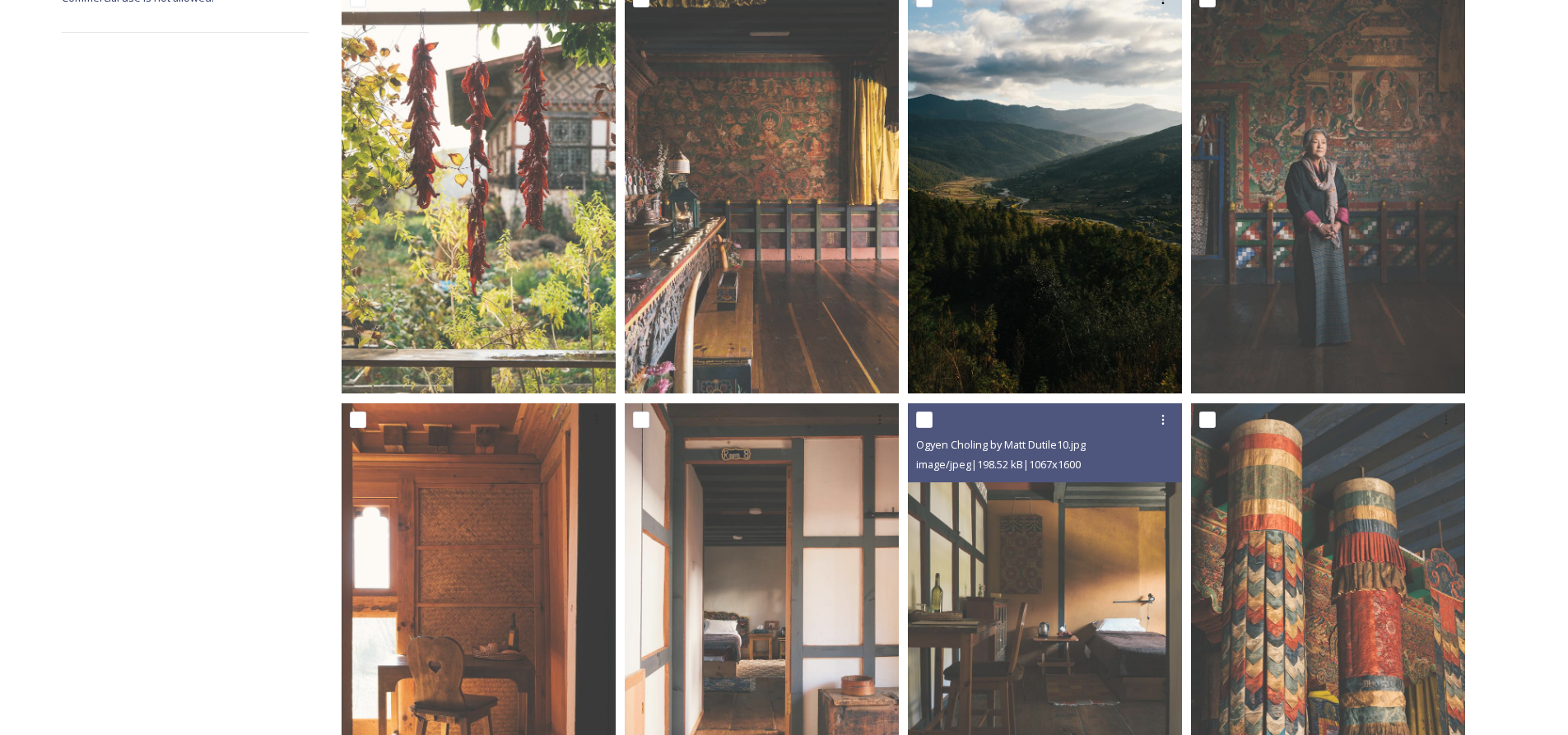
scroll to position [247, 0]
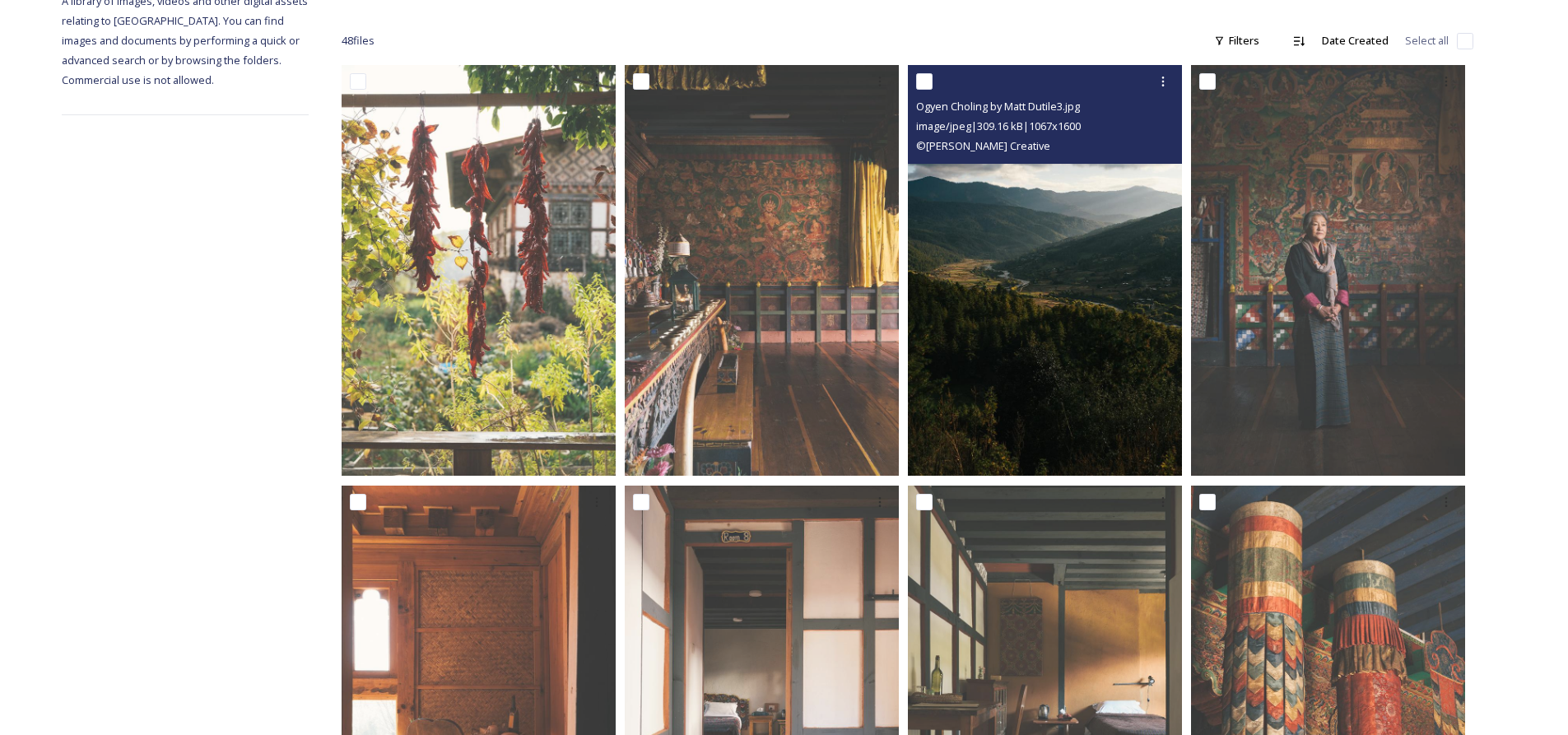
click at [1114, 369] on img at bounding box center [1044, 270] width 274 height 411
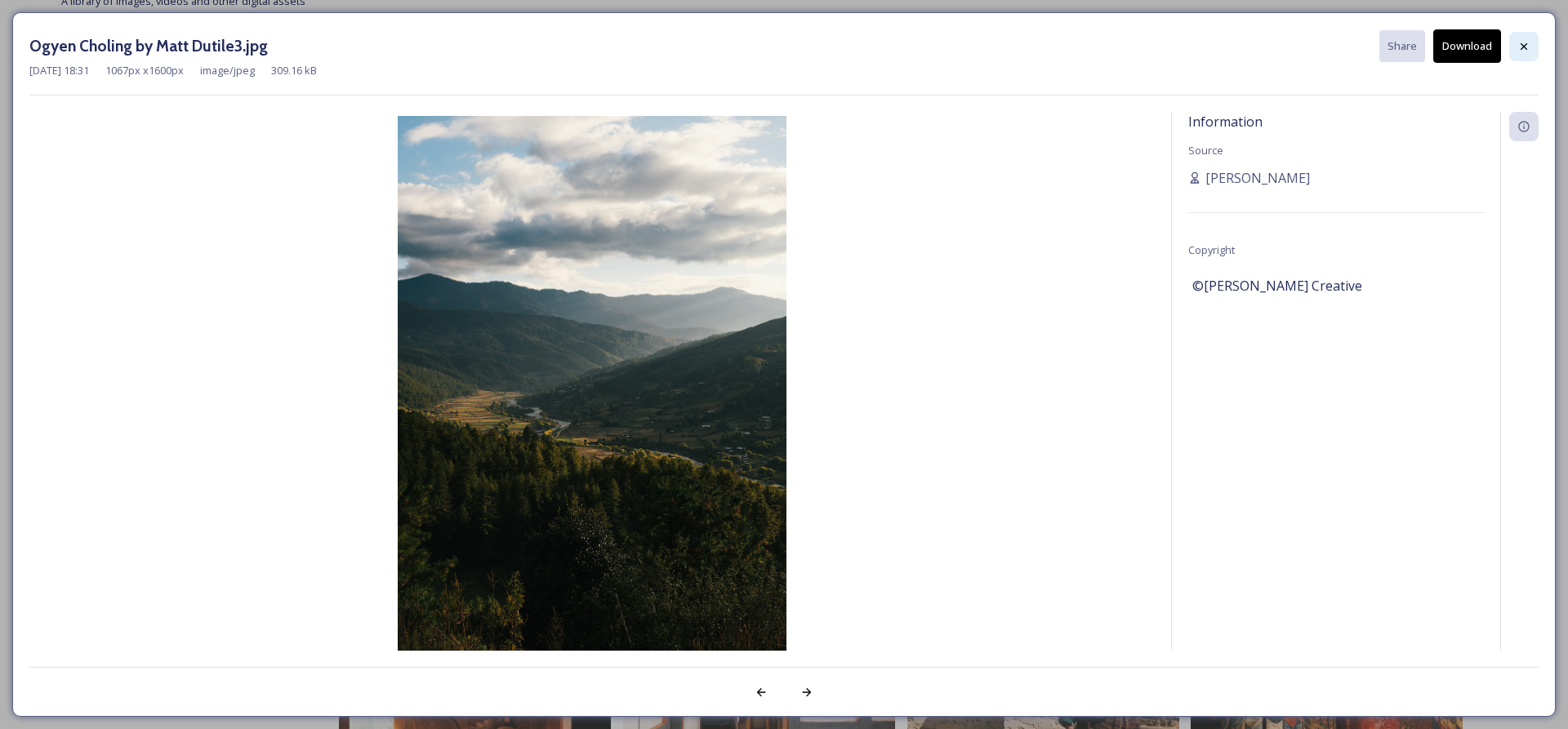
click at [1517, 50] on div at bounding box center [1523, 46] width 29 height 29
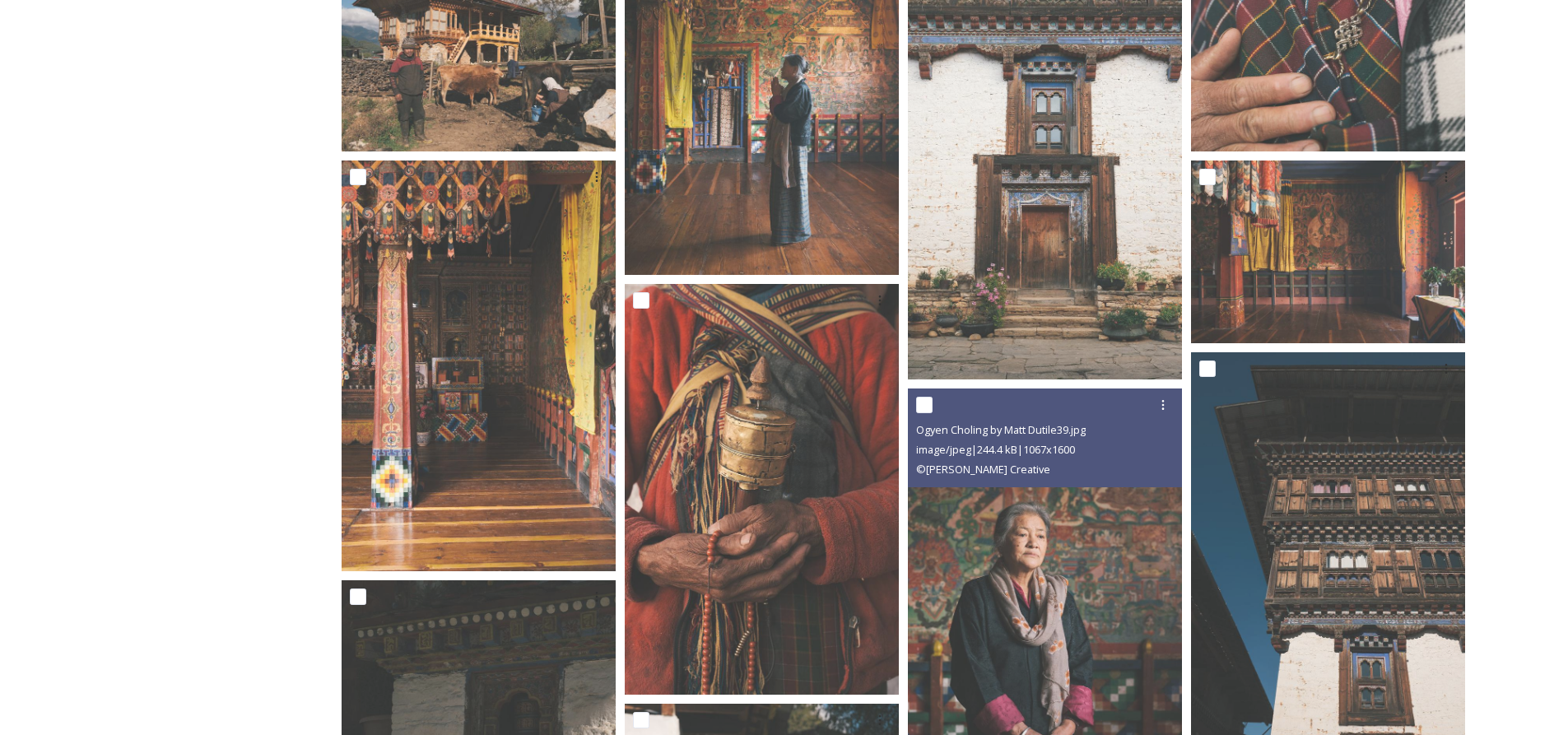
scroll to position [3541, 0]
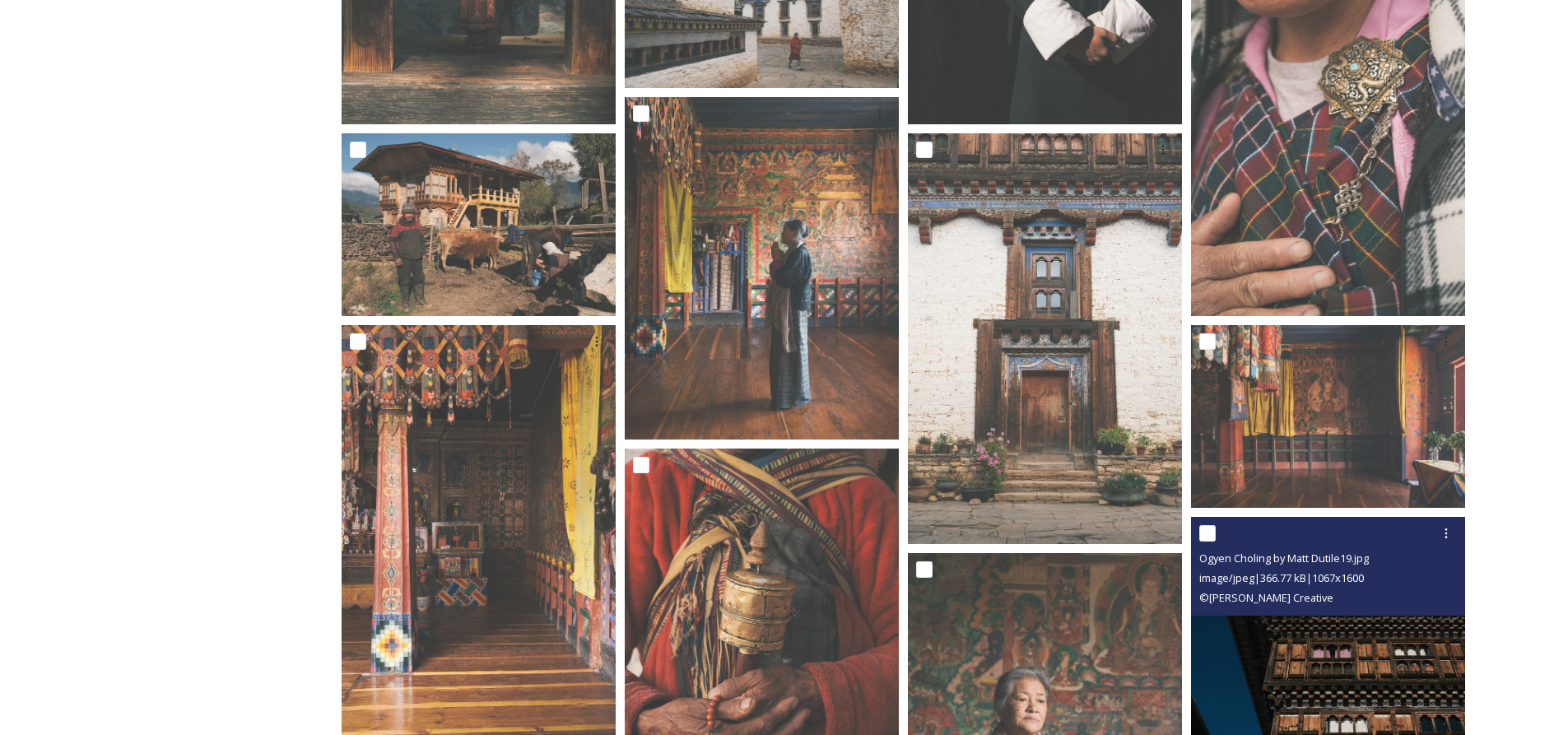
click at [1353, 616] on div "Ogyen Choling by Matt Dutile19.jpg image/jpeg | 366.77 kB | 1067 x 1600 © [PERS…" at bounding box center [1328, 566] width 274 height 98
click at [1340, 680] on img at bounding box center [1328, 723] width 274 height 411
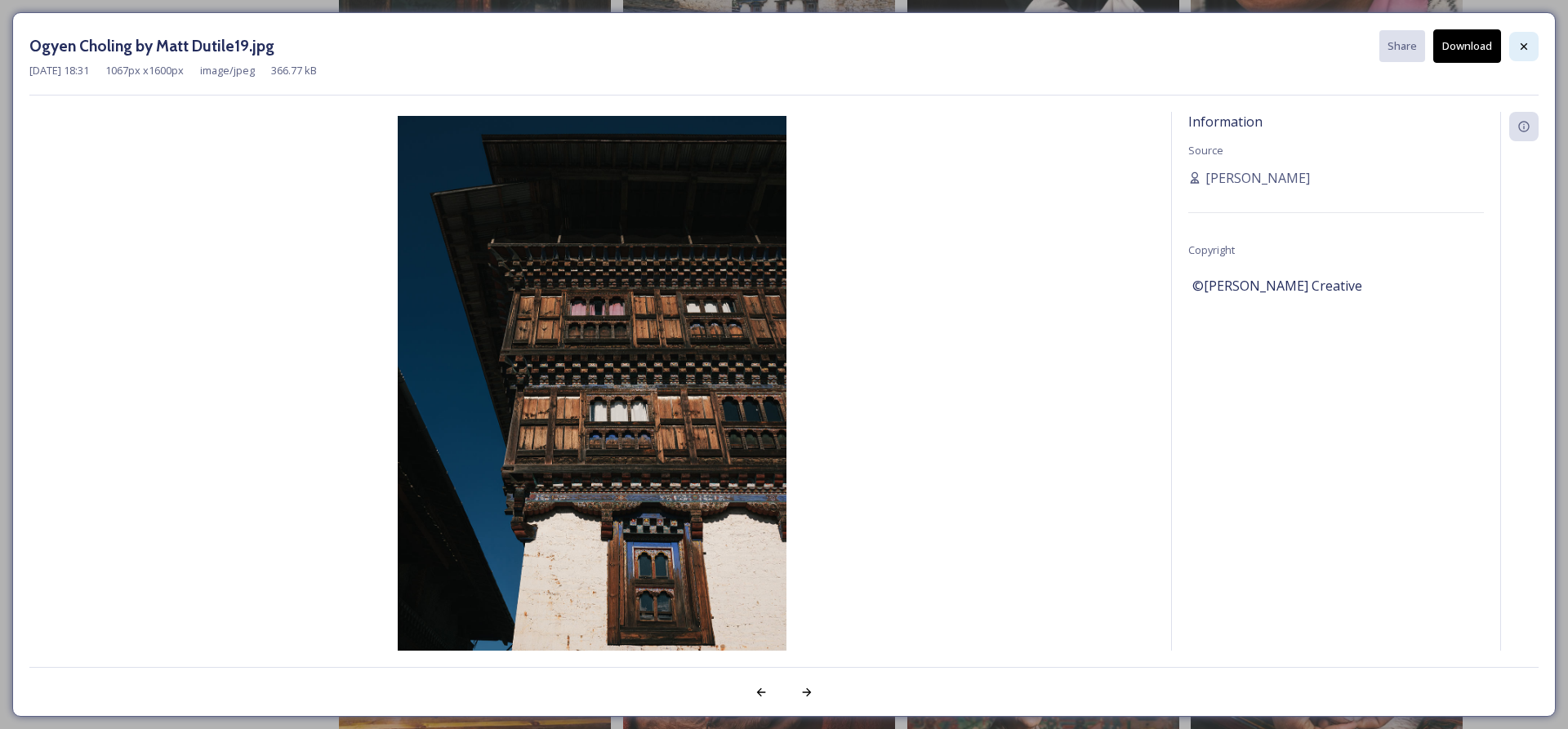
click at [1530, 42] on icon at bounding box center [1524, 46] width 13 height 13
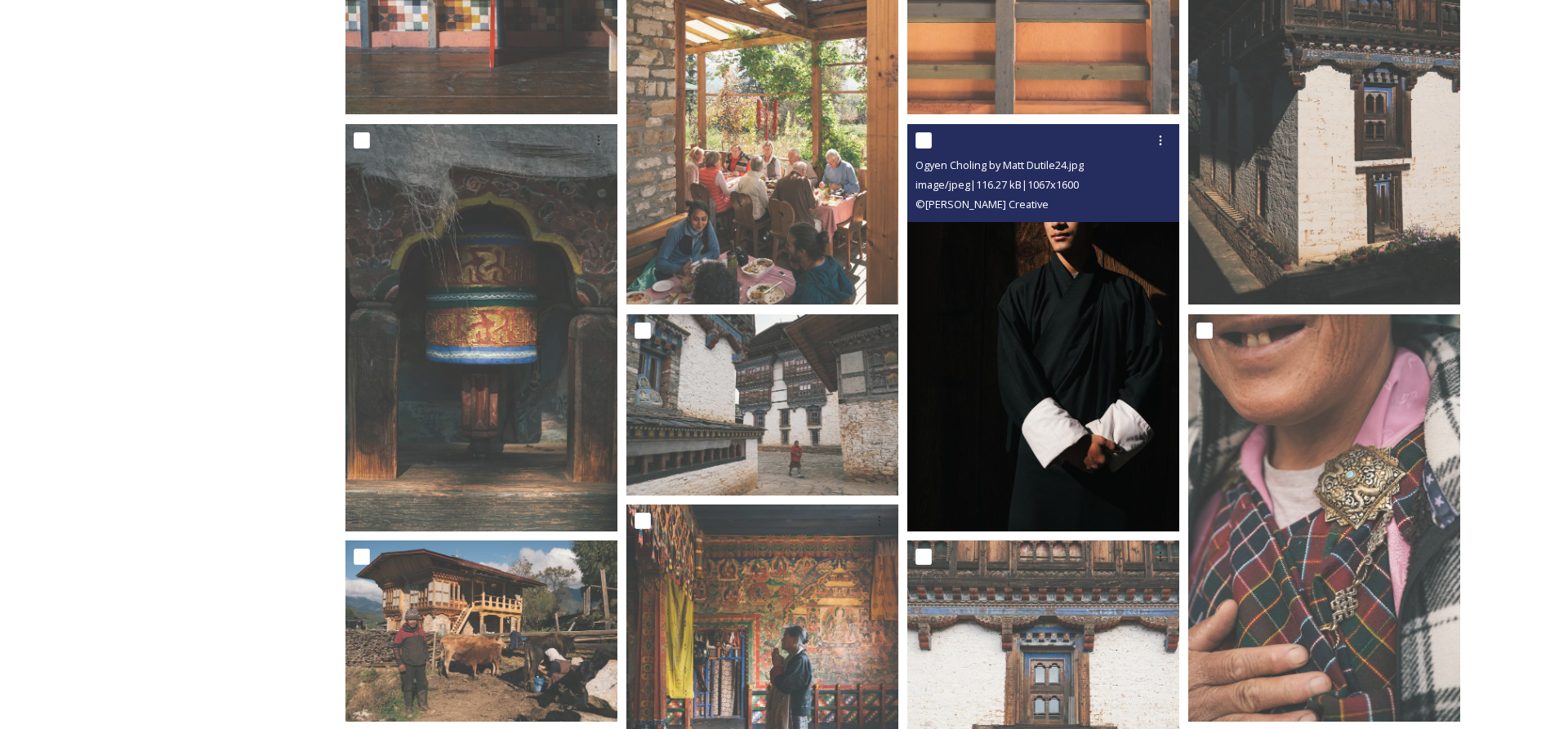
scroll to position [3022, 0]
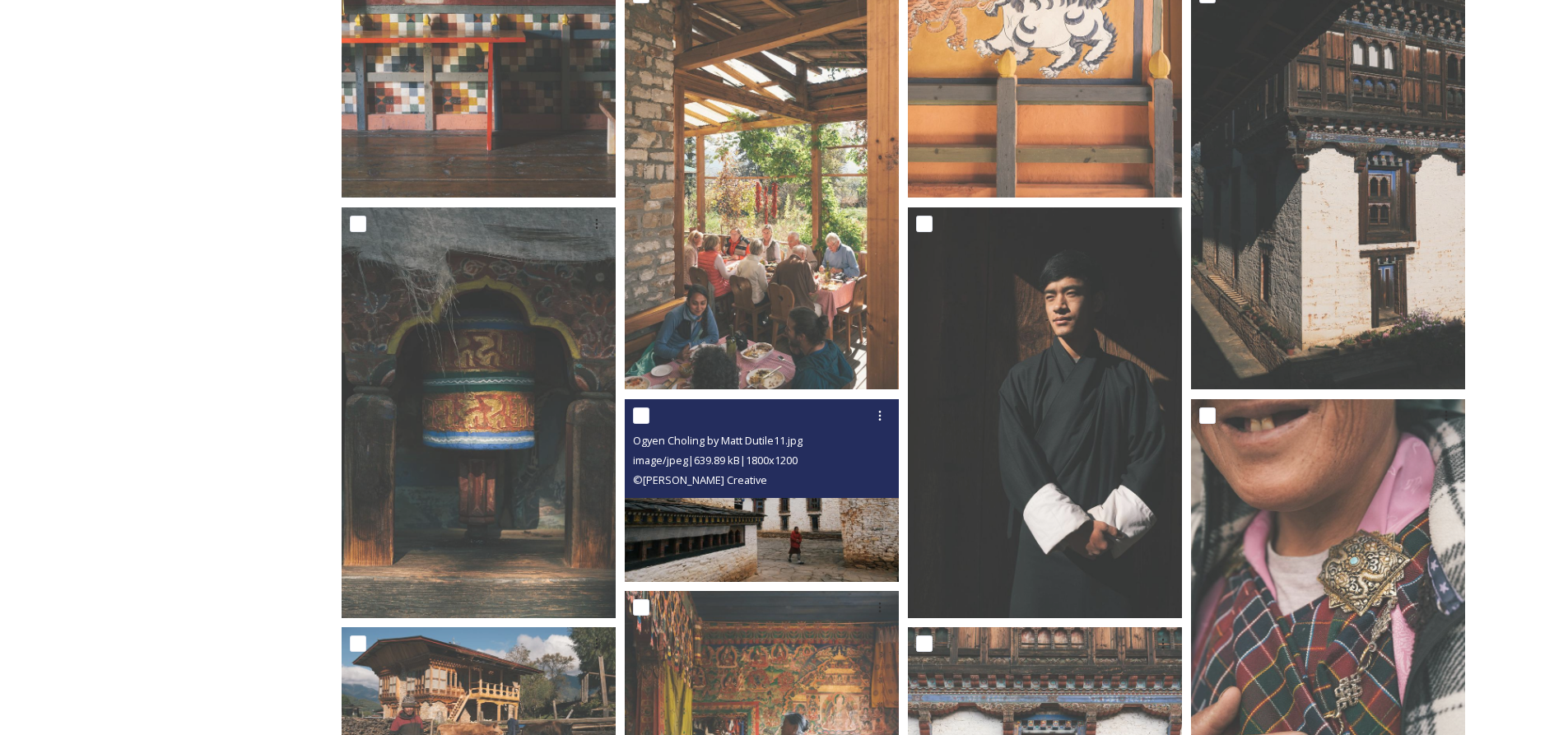
click at [788, 506] on img at bounding box center [762, 490] width 274 height 183
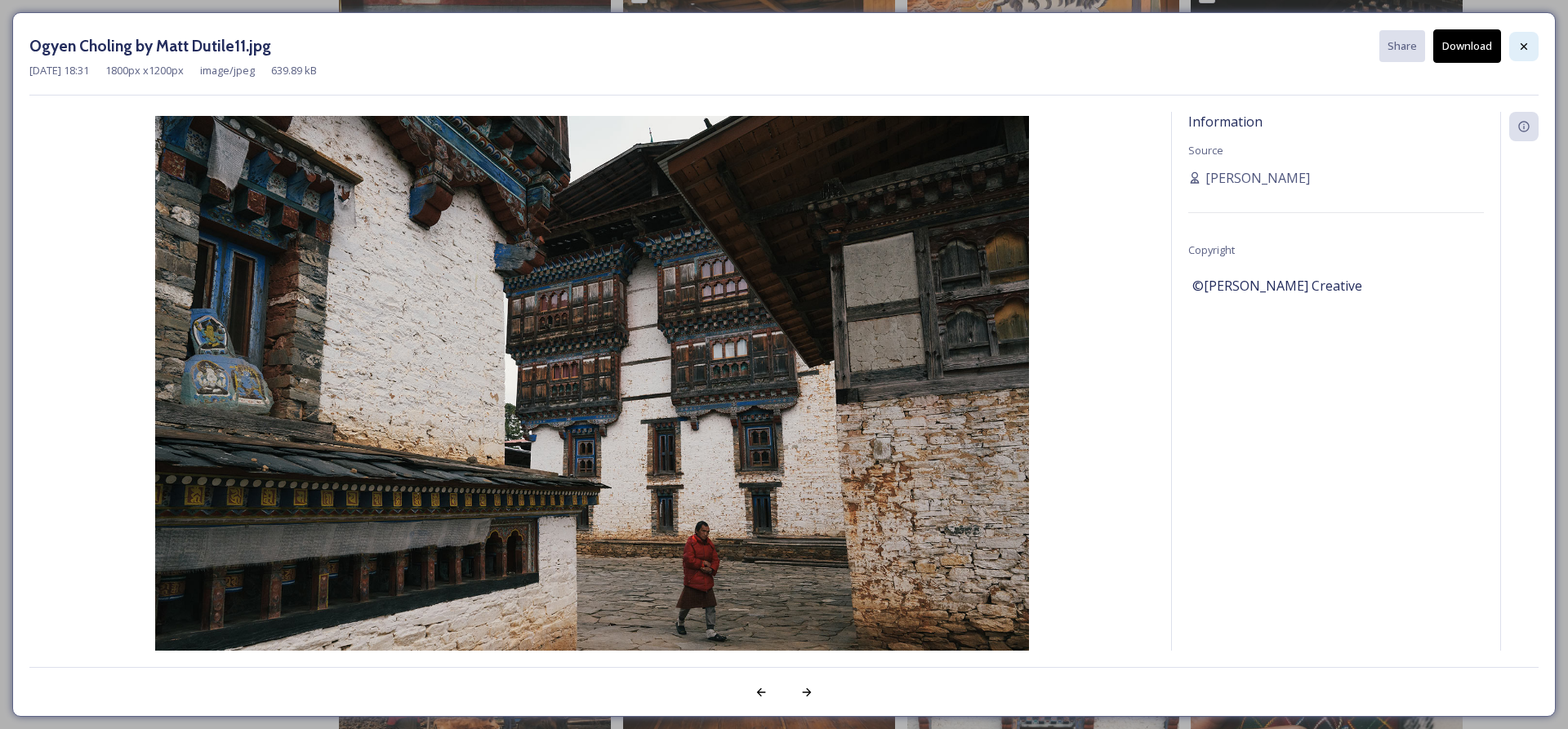
click at [1528, 45] on icon at bounding box center [1524, 46] width 13 height 13
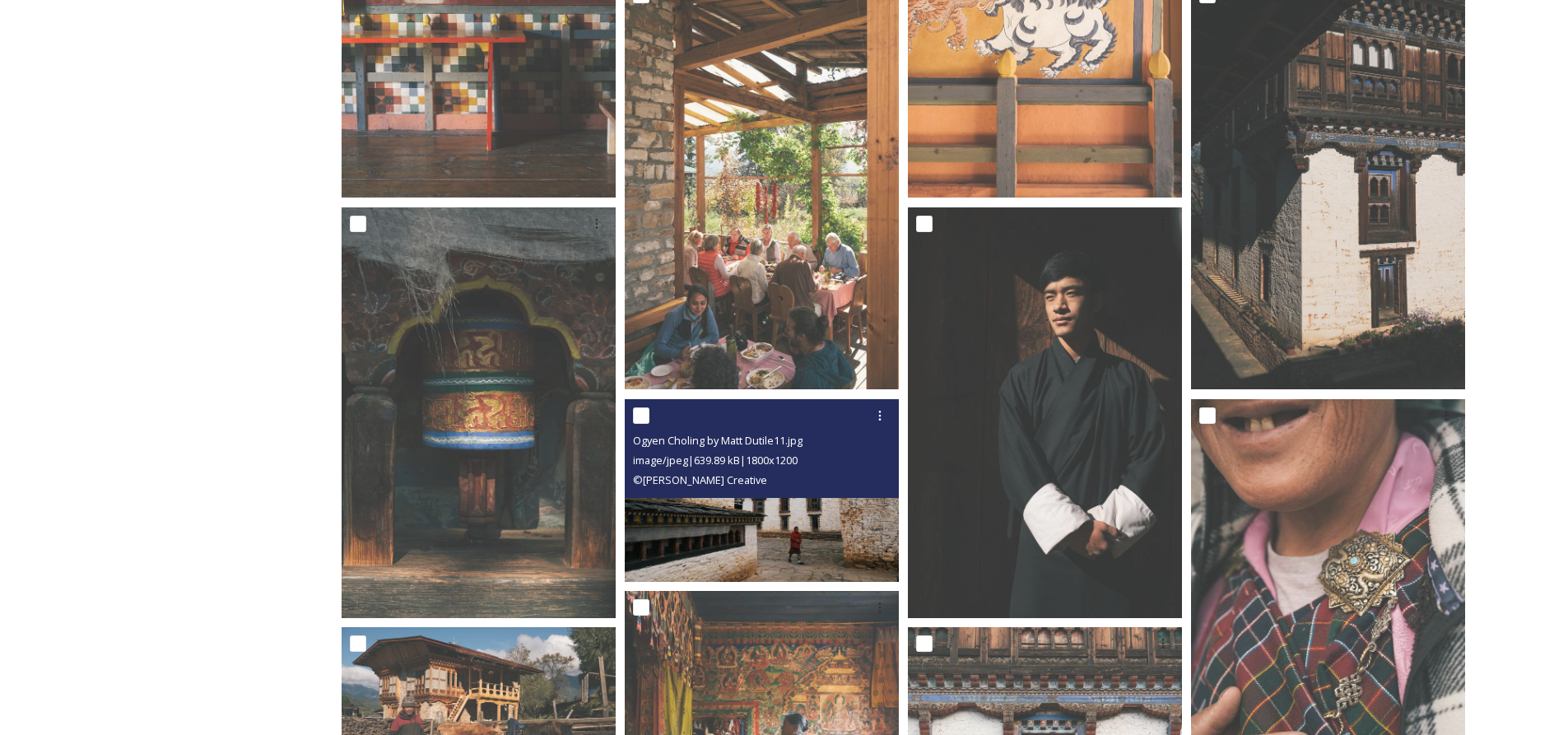
click at [766, 530] on img at bounding box center [762, 490] width 274 height 183
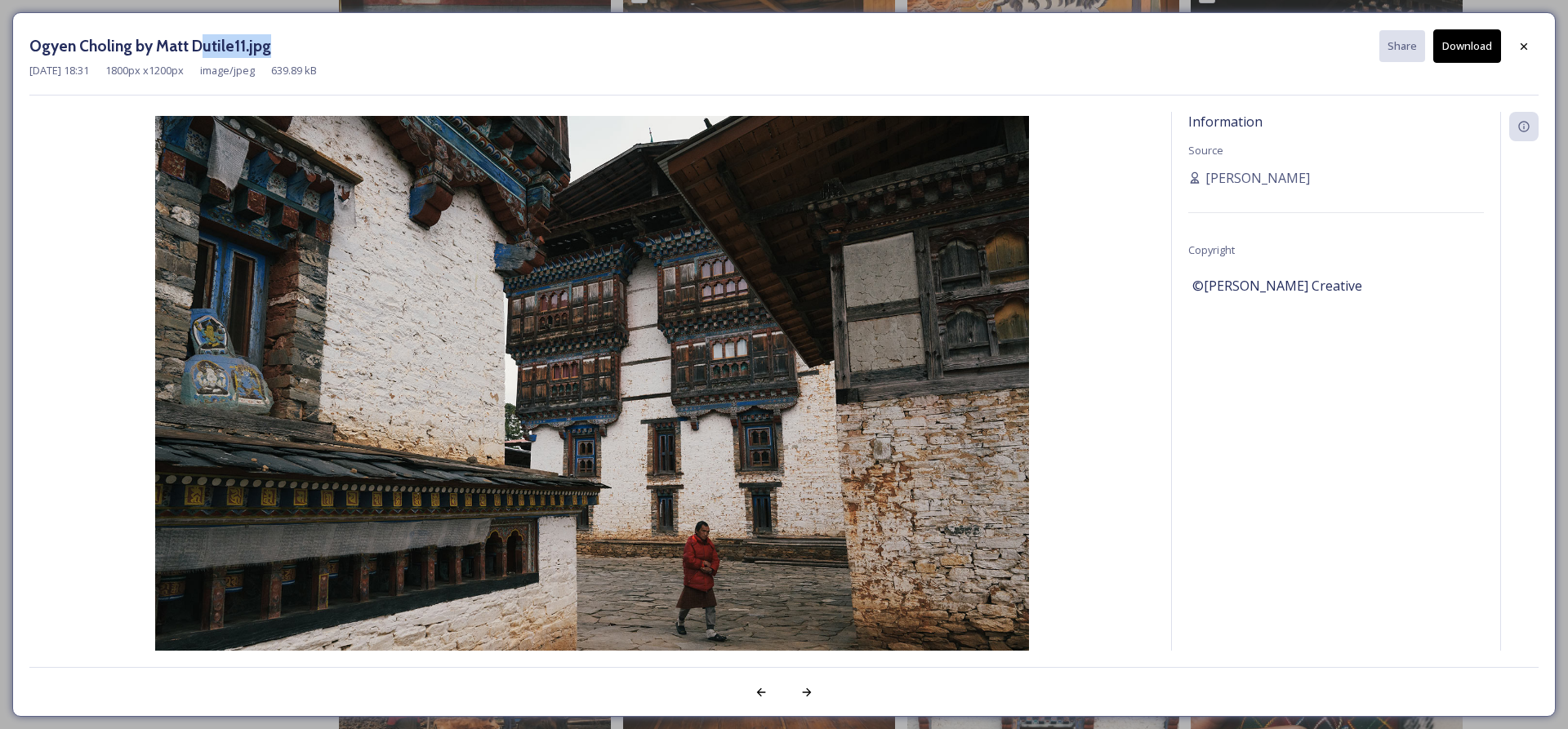
drag, startPoint x: 281, startPoint y: 43, endPoint x: 195, endPoint y: 45, distance: 86.0
click at [195, 45] on div "Ogyen Choling by Matt Dutile11.jpg Share Download" at bounding box center [784, 46] width 1509 height 33
click at [321, 57] on div "Ogyen Choling by Matt Dutile11.jpg Share Download" at bounding box center [784, 46] width 1509 height 33
drag, startPoint x: 228, startPoint y: 45, endPoint x: 39, endPoint y: 45, distance: 189.0
click at [22, 39] on div "Ogyen Choling by Matt Dutile11.jpg Share Download [DATE] 18:31 1800 px x 1200 p…" at bounding box center [784, 365] width 1543 height 705
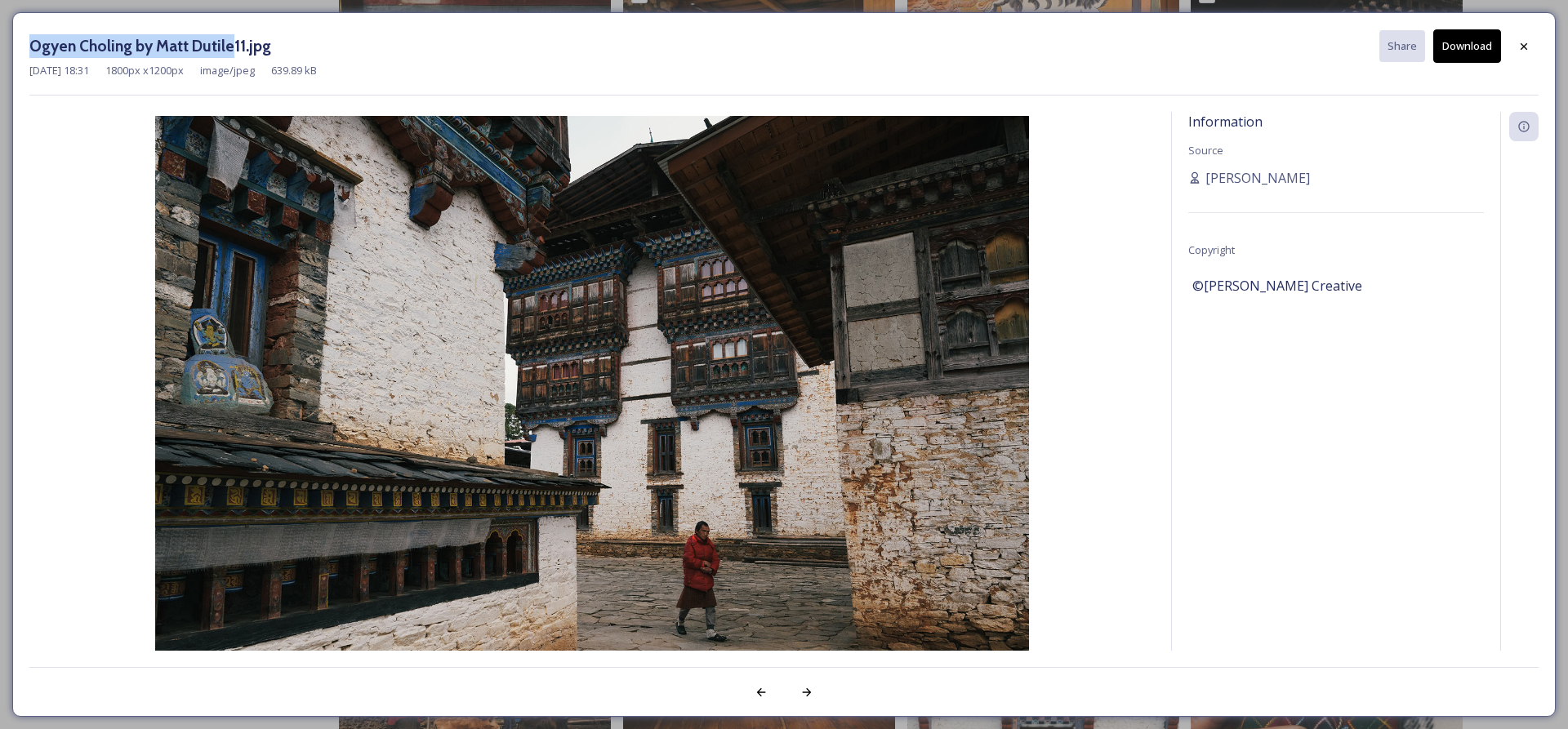
copy h3 "Ogyen Choling by [PERSON_NAME]"
